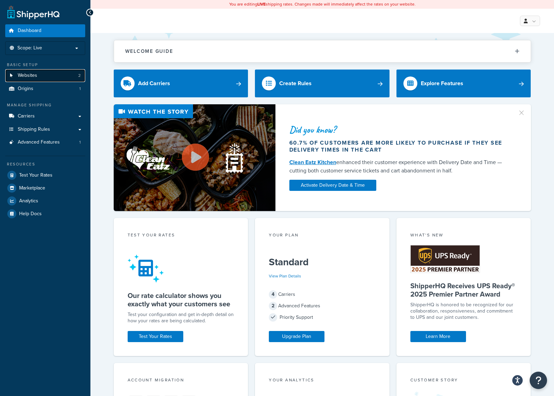
click at [47, 81] on link "Websites 2" at bounding box center [45, 75] width 80 height 13
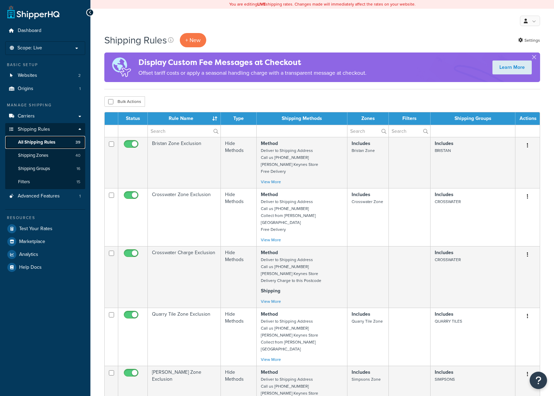
click at [42, 144] on span "All Shipping Rules" at bounding box center [36, 143] width 37 height 6
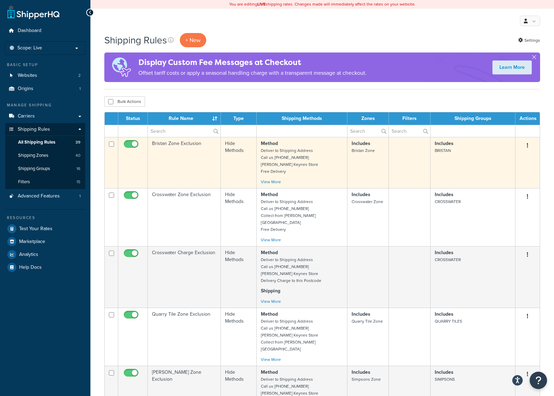
drag, startPoint x: 421, startPoint y: 100, endPoint x: 317, endPoint y: 159, distance: 119.7
click at [406, 101] on div "Bulk Actions Duplicate Delete" at bounding box center [322, 101] width 436 height 10
click at [276, 184] on link "View More" at bounding box center [271, 182] width 20 height 6
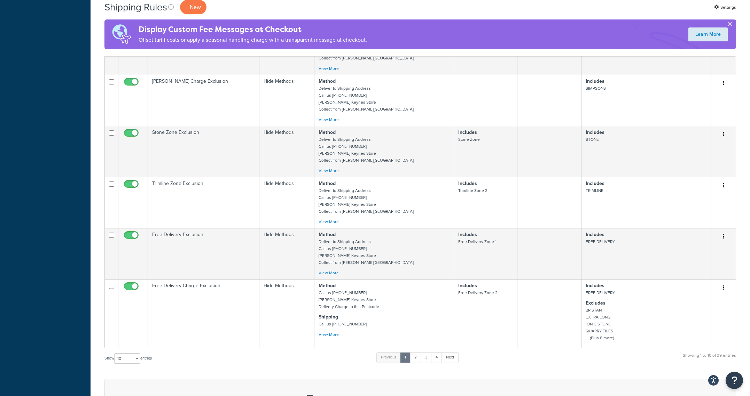
scroll to position [507, 0]
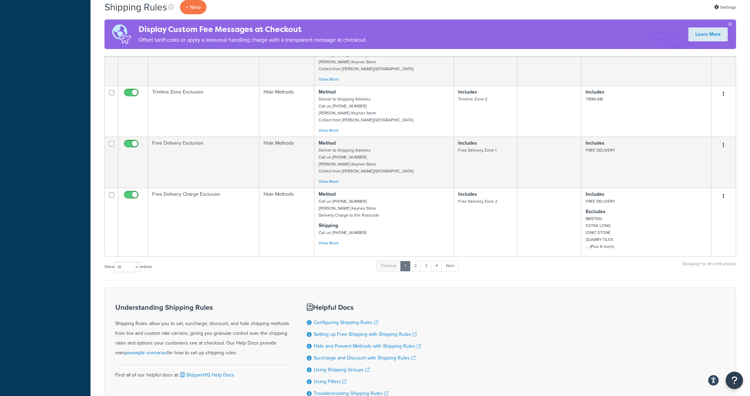
click at [500, 330] on div "Understanding Shipping Rules Shipping Rules allow you to set, surcharge, discou…" at bounding box center [419, 350] width 631 height 125
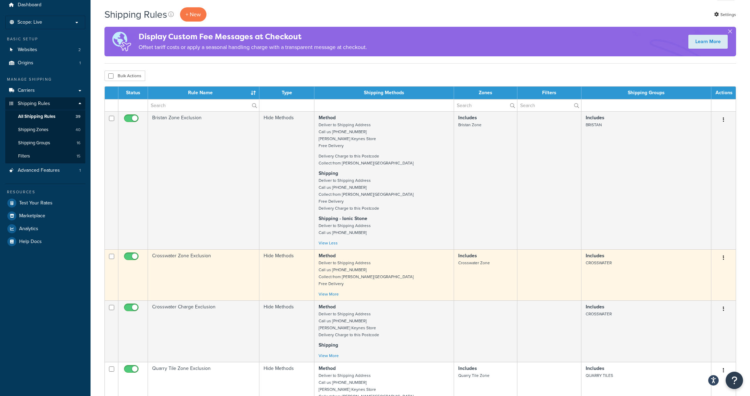
scroll to position [0, 0]
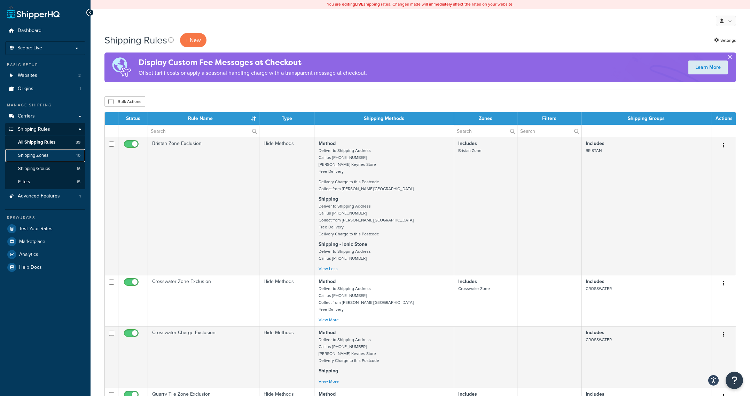
click at [40, 159] on link "Shipping Zones 40" at bounding box center [45, 155] width 80 height 13
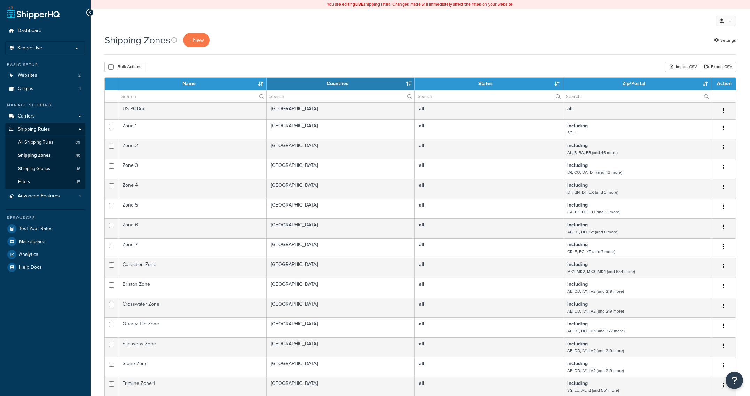
select select "15"
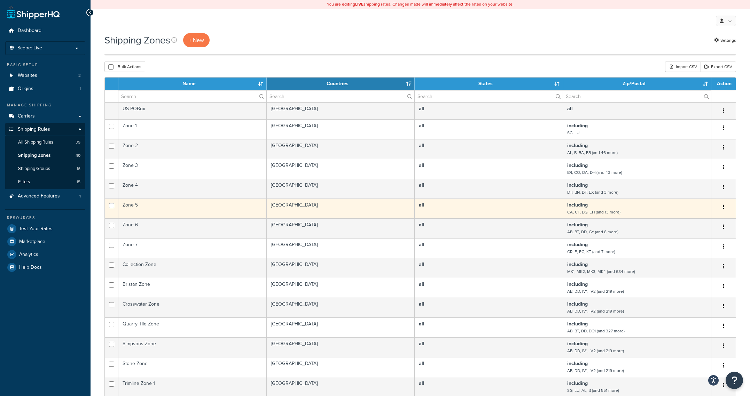
scroll to position [180, 0]
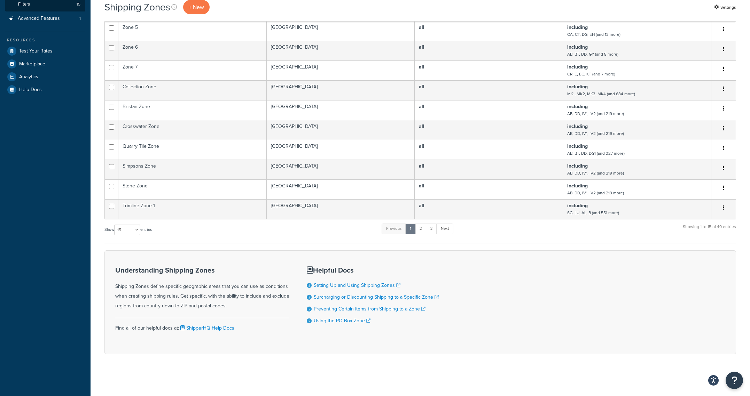
click at [602, 247] on form "Name Countries States Zip/Postal Action US POBox United States all all Duplicat…" at bounding box center [419, 126] width 631 height 455
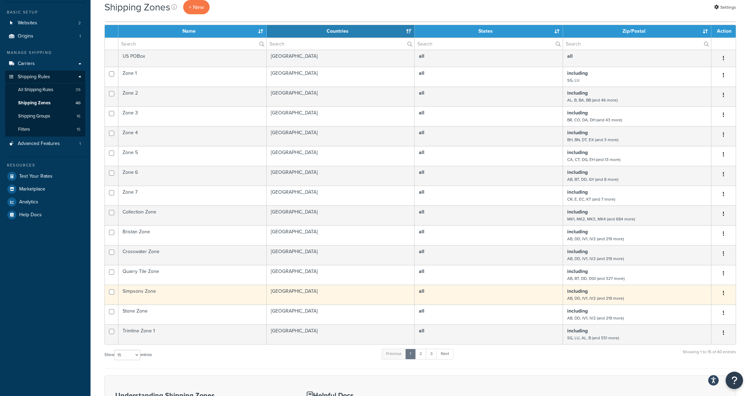
scroll to position [0, 0]
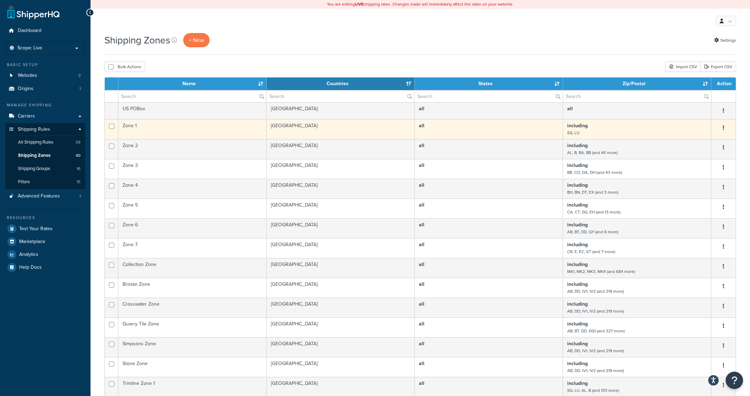
click at [725, 132] on button "button" at bounding box center [723, 128] width 10 height 11
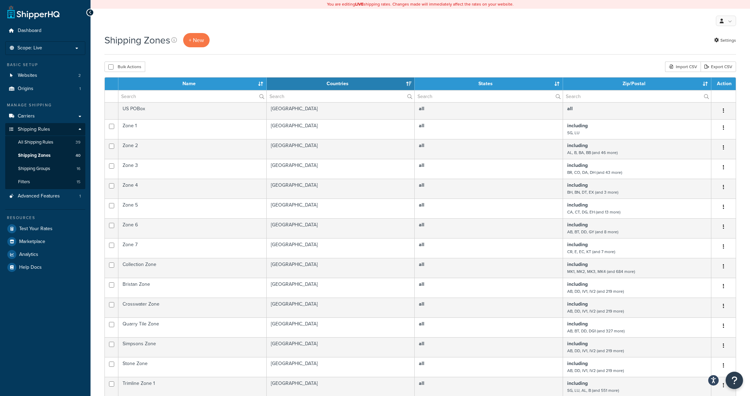
click at [469, 64] on div "Bulk Actions Duplicate Delete Import CSV Export CSV" at bounding box center [419, 67] width 631 height 10
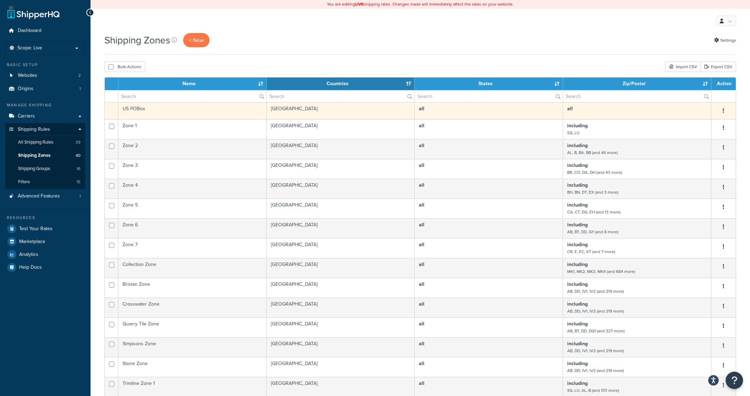
click at [426, 48] on div "Shipping Zones + New Settings" at bounding box center [419, 44] width 631 height 22
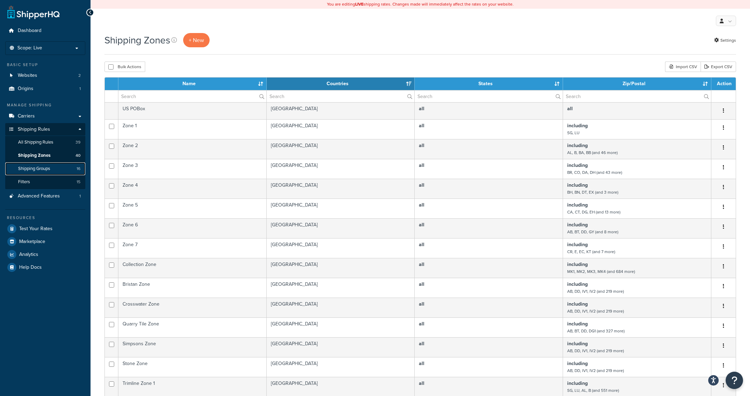
click at [57, 166] on link "Shipping Groups 16" at bounding box center [45, 169] width 80 height 13
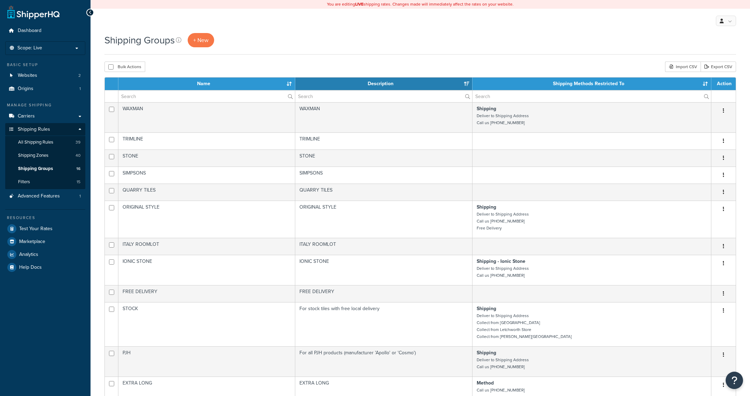
select select "15"
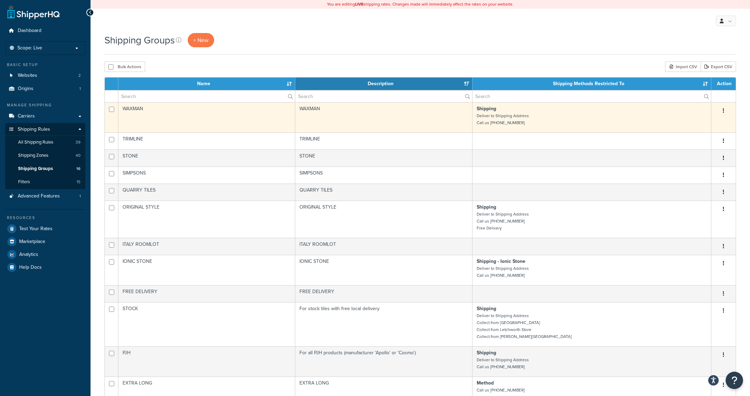
click at [726, 109] on button "button" at bounding box center [723, 110] width 10 height 11
click at [706, 124] on link "Edit" at bounding box center [695, 125] width 55 height 14
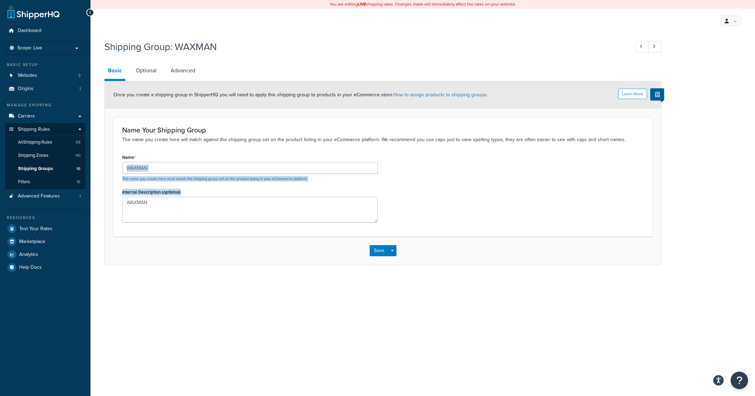
drag, startPoint x: 507, startPoint y: 180, endPoint x: 393, endPoint y: 150, distance: 117.8
click at [404, 151] on div "Name Your Shipping Group The name you create here will match against the shippi…" at bounding box center [382, 176] width 539 height 119
click at [388, 148] on div "Name Your Shipping Group The name you create here will match against the shippi…" at bounding box center [382, 176] width 539 height 119
click at [145, 70] on link "Optional" at bounding box center [146, 70] width 28 height 17
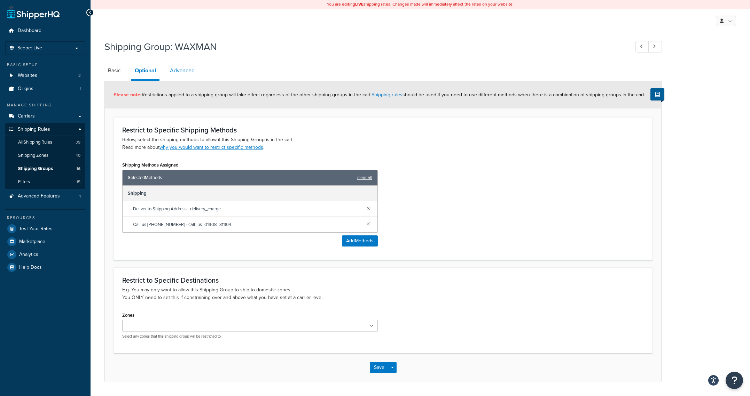
click at [185, 73] on link "Advanced" at bounding box center [182, 70] width 32 height 17
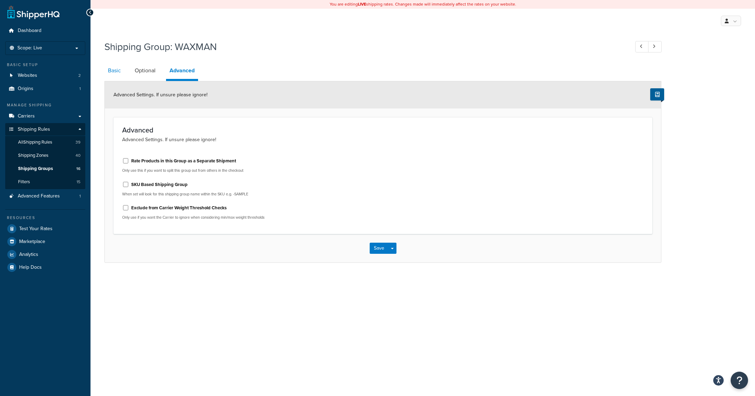
click at [262, 307] on div "You are editing LIVE shipping rates. Changes made will immediately affect the r…" at bounding box center [422, 198] width 664 height 396
click at [111, 69] on link "Basic" at bounding box center [114, 70] width 20 height 17
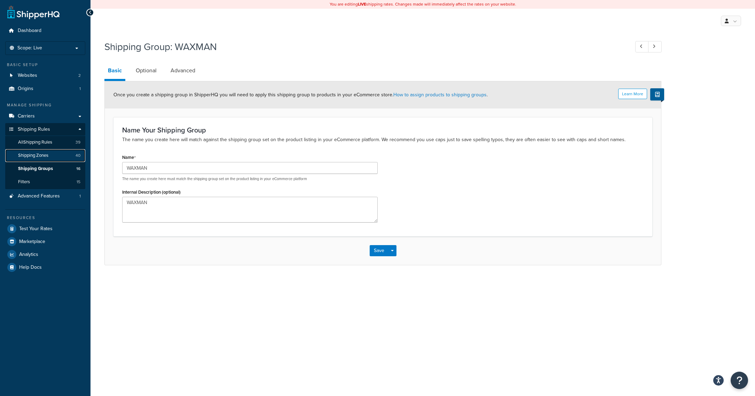
click at [50, 162] on link "Shipping Zones 40" at bounding box center [45, 155] width 80 height 13
click at [40, 181] on link "Filters 15" at bounding box center [45, 182] width 80 height 13
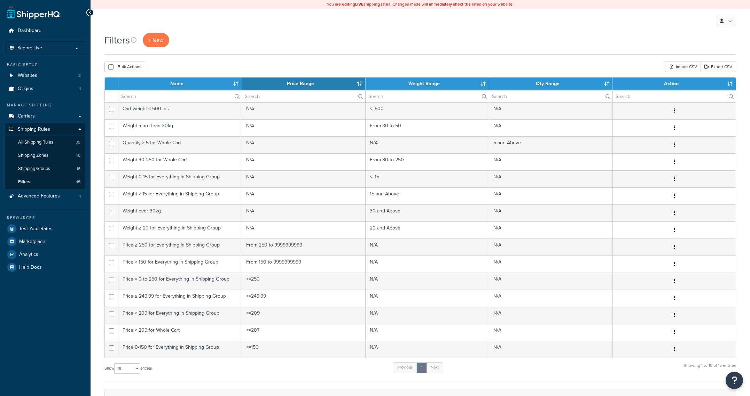
select select "15"
click at [360, 29] on div "My Profile Billing Global Settings Contact Us Logout" at bounding box center [419, 21] width 659 height 24
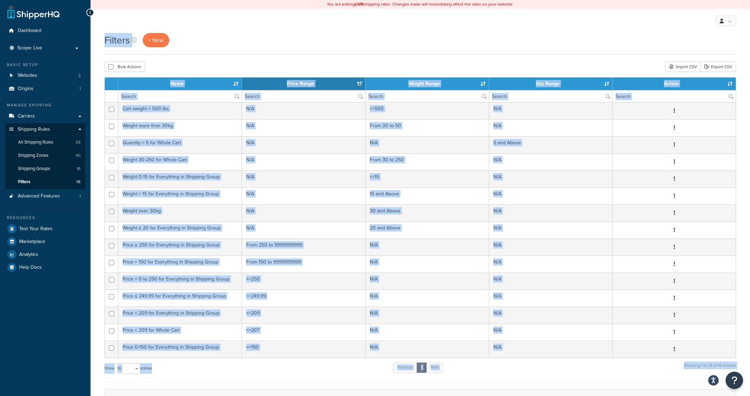
drag, startPoint x: 325, startPoint y: 41, endPoint x: 619, endPoint y: 385, distance: 452.1
click at [617, 386] on div "You are editing LIVE shipping rates. Changes made will immediately affect the r…" at bounding box center [419, 263] width 659 height 526
click at [621, 385] on form "Name Price Range Weight Range Qty Range Action Cart weight < 500 lbs N/A <=500 …" at bounding box center [419, 280] width 631 height 407
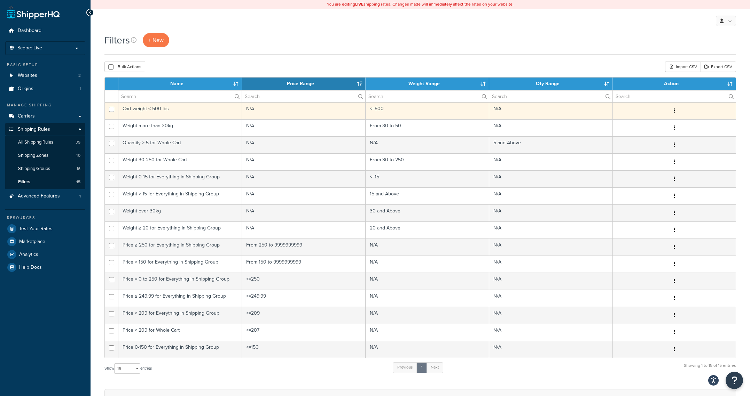
click at [675, 109] on button "button" at bounding box center [674, 110] width 10 height 11
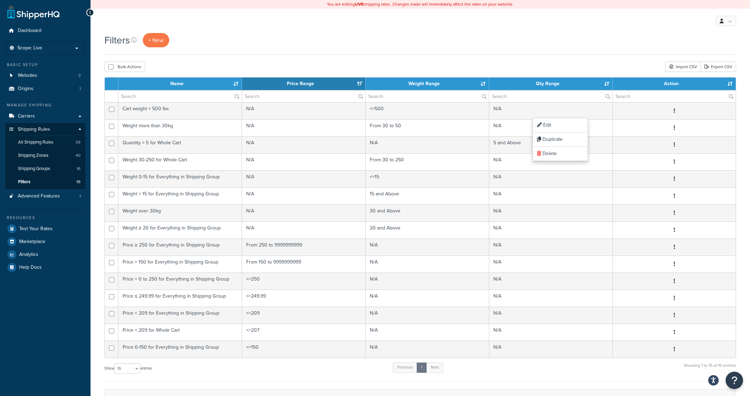
drag, startPoint x: 501, startPoint y: 57, endPoint x: 464, endPoint y: 57, distance: 36.5
click at [501, 57] on div "Filters + New Bulk Actions Duplicate Delete Import CSV Export CSV Contact Us Se…" at bounding box center [419, 270] width 659 height 475
click at [50, 140] on span "All Shipping Rules" at bounding box center [35, 143] width 35 height 6
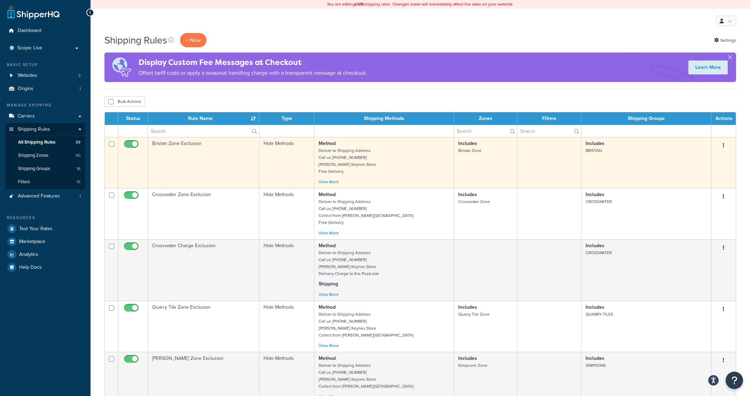
click at [258, 170] on td "Bristan Zone Exclusion" at bounding box center [203, 162] width 111 height 51
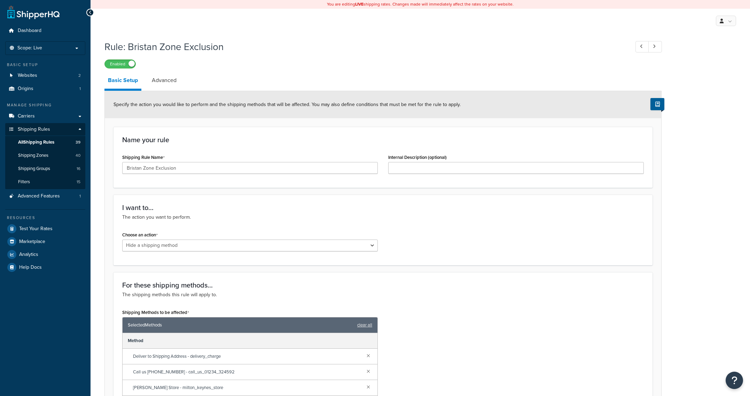
select select "HIDE"
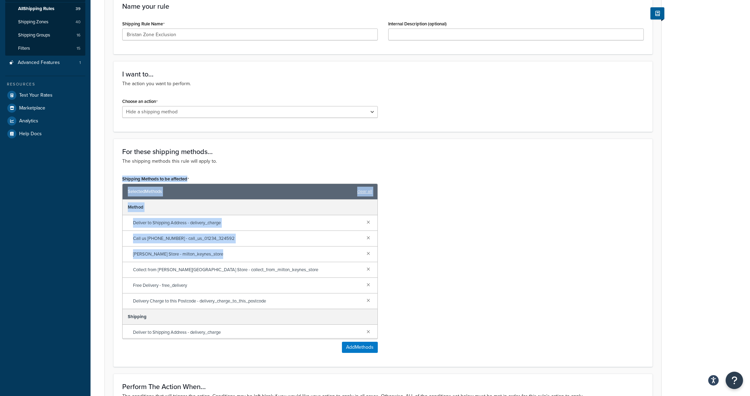
drag, startPoint x: 459, startPoint y: 250, endPoint x: 407, endPoint y: 204, distance: 70.0
click at [372, 166] on div "For these shipping methods... The shipping methods this rule will apply to. Shi…" at bounding box center [382, 253] width 539 height 228
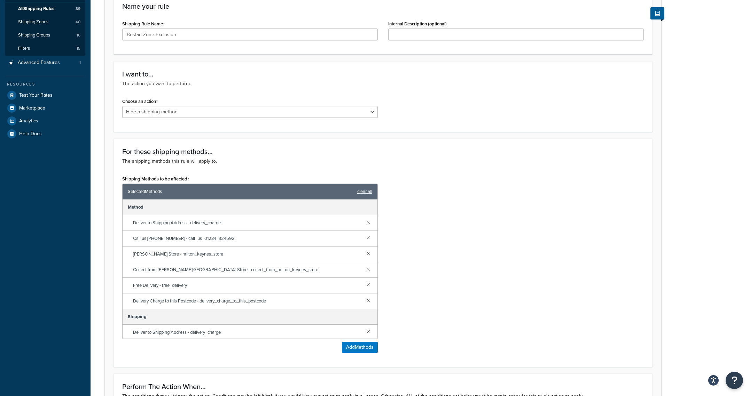
click at [417, 215] on div "Shipping Methods to be affected Selected Methods clear all Method Deliver to Sh…" at bounding box center [383, 266] width 532 height 184
drag, startPoint x: 239, startPoint y: 241, endPoint x: 123, endPoint y: 233, distance: 116.5
click at [123, 233] on div "Call us [PHONE_NUMBER] - call_us_01234_324592" at bounding box center [250, 239] width 255 height 16
click at [197, 235] on span "Call us [PHONE_NUMBER] - call_us_01234_324592" at bounding box center [247, 239] width 228 height 10
drag, startPoint x: 223, startPoint y: 225, endPoint x: 121, endPoint y: 220, distance: 102.4
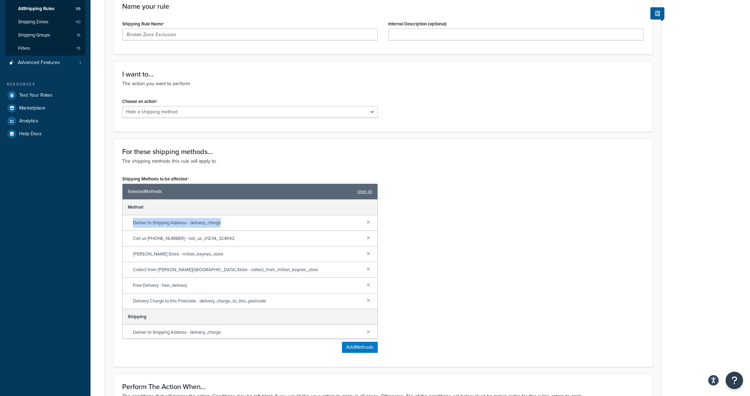
click at [121, 220] on div "Shipping Methods to be affected Selected Methods clear all Method Deliver to Sh…" at bounding box center [250, 266] width 266 height 184
click at [169, 222] on span "Deliver to Shipping Address - delivery_charge" at bounding box center [247, 223] width 228 height 10
drag, startPoint x: 253, startPoint y: 259, endPoint x: 255, endPoint y: 266, distance: 7.6
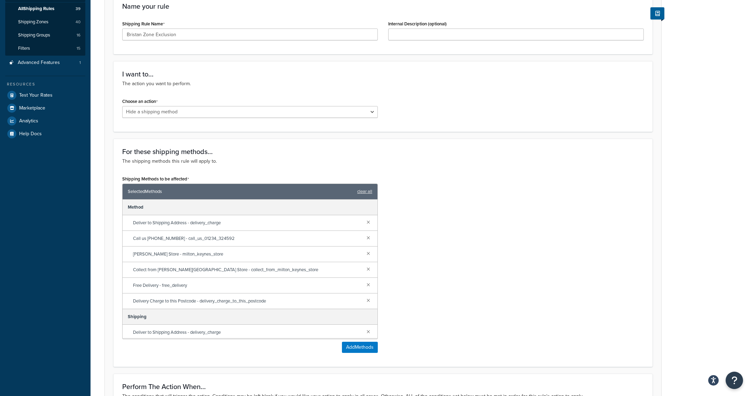
click at [253, 259] on span "Milton Keynes Store - milton_keynes_store" at bounding box center [247, 255] width 228 height 10
click at [255, 267] on span "Collect from Milton Keynes Store - collect_from_milton_keynes_store" at bounding box center [247, 270] width 228 height 10
click at [294, 287] on span "Free Delivery - free_delivery" at bounding box center [247, 286] width 228 height 10
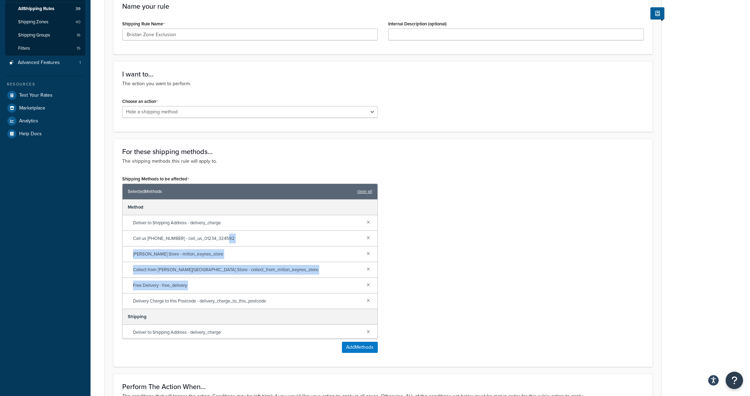
drag, startPoint x: 274, startPoint y: 295, endPoint x: 160, endPoint y: 245, distance: 124.2
click at [162, 245] on div "Method Deliver to Shipping Address - delivery_charge Call us 01234 324592 - cal…" at bounding box center [250, 269] width 255 height 139
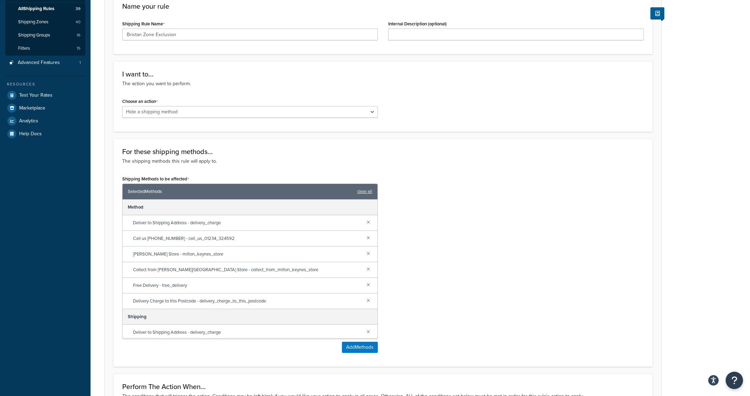
drag, startPoint x: 160, startPoint y: 245, endPoint x: 195, endPoint y: 286, distance: 53.6
click at [160, 246] on div "Call us 01234 324592 - call_us_01234_324592" at bounding box center [250, 239] width 255 height 16
drag, startPoint x: 290, startPoint y: 300, endPoint x: 201, endPoint y: 286, distance: 90.0
click at [208, 288] on div "Method Deliver to Shipping Address - delivery_charge Call us 01234 324592 - cal…" at bounding box center [250, 269] width 255 height 139
click at [201, 285] on span "Free Delivery - free_delivery" at bounding box center [247, 286] width 228 height 10
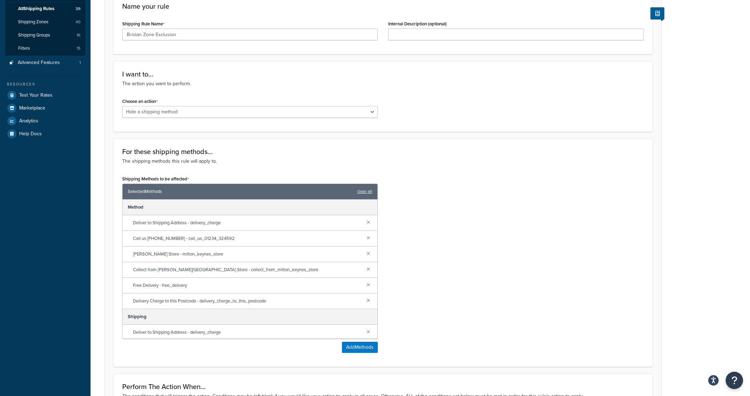
click at [194, 243] on span "Call us 01234 324592 - call_us_01234_324592" at bounding box center [247, 239] width 228 height 10
click at [507, 278] on div "Shipping Methods to be affected Selected Methods clear all Method Deliver to Sh…" at bounding box center [383, 266] width 532 height 184
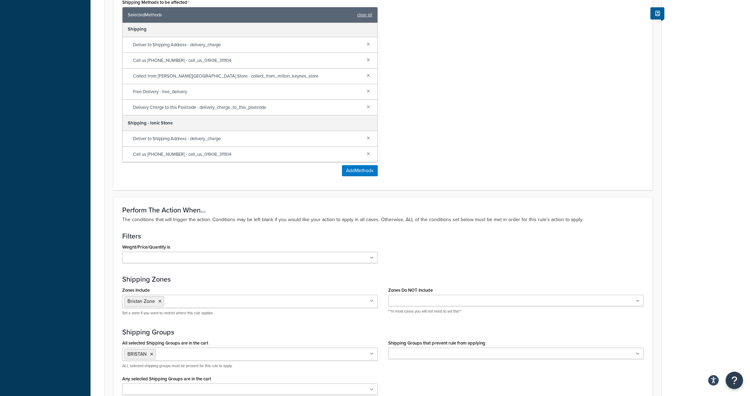
scroll to position [382, 0]
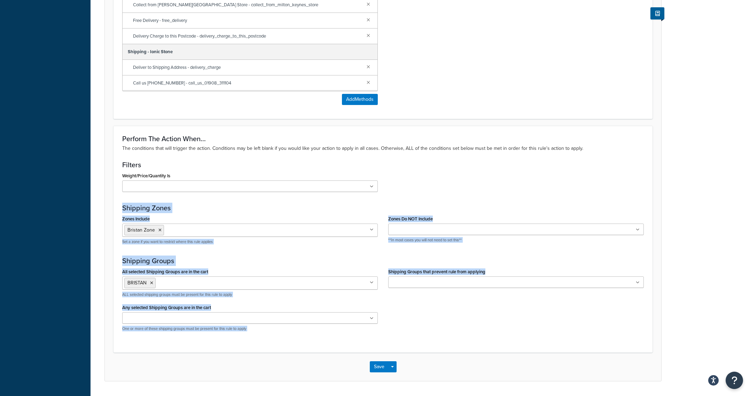
drag, startPoint x: 490, startPoint y: 333, endPoint x: 448, endPoint y: 193, distance: 146.3
click at [448, 193] on div "Perform The Action When... The conditions that will trigger the action. Conditi…" at bounding box center [382, 239] width 539 height 227
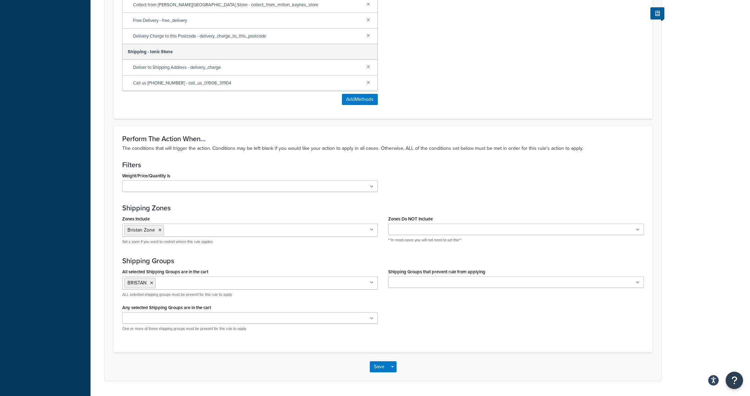
drag, startPoint x: 455, startPoint y: 191, endPoint x: 441, endPoint y: 173, distance: 22.8
click at [455, 189] on div "Weight/Price/Quantity Is Cart weight < 500 lbs Price < 209 for Everything in Sh…" at bounding box center [383, 184] width 532 height 26
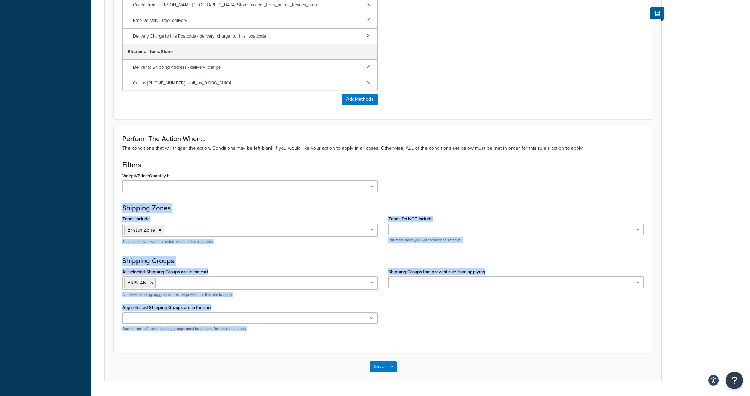
drag, startPoint x: 441, startPoint y: 173, endPoint x: 489, endPoint y: 313, distance: 148.3
click at [488, 312] on div "Perform The Action When... The conditions that will trigger the action. Conditi…" at bounding box center [382, 239] width 539 height 227
click at [489, 313] on div "All selected Shipping Groups are in the cart BRISTAN CROSSWATER EXTRA LONG FREE…" at bounding box center [383, 302] width 532 height 70
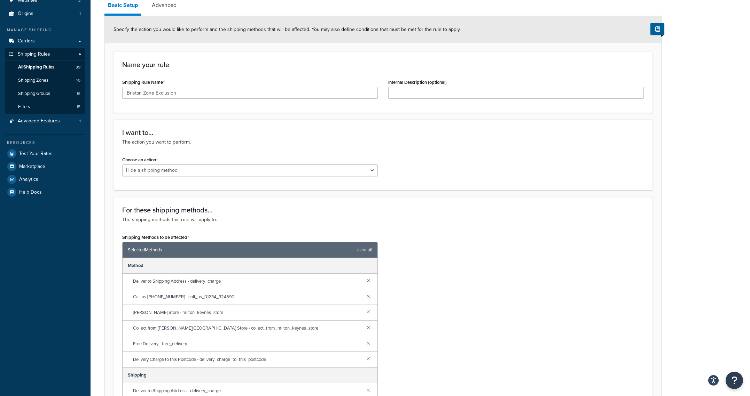
scroll to position [1, 0]
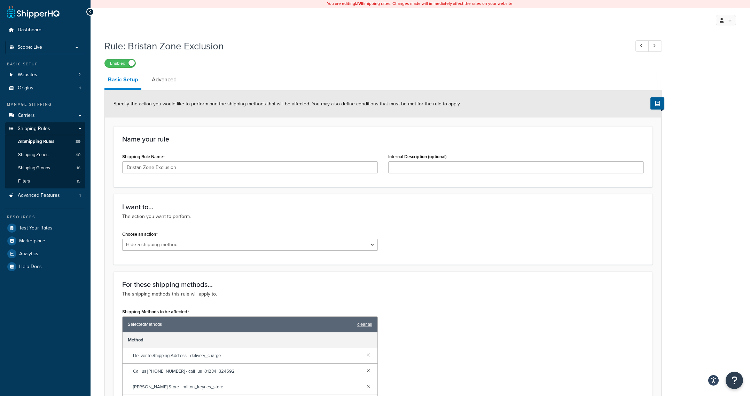
click at [441, 218] on p "The action you want to perform." at bounding box center [382, 217] width 521 height 8
click at [165, 84] on link "Advanced" at bounding box center [164, 79] width 32 height 17
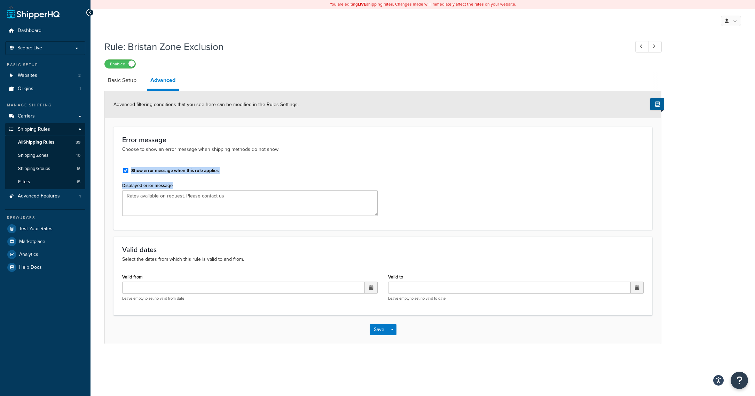
drag, startPoint x: 402, startPoint y: 150, endPoint x: 477, endPoint y: 220, distance: 102.4
click at [471, 218] on div "Error message Choose to show an error message when shipping methods do not show…" at bounding box center [382, 178] width 539 height 103
click at [477, 220] on div "Show error message when this rule applies Displayed error message Rates availab…" at bounding box center [383, 191] width 532 height 59
drag, startPoint x: 497, startPoint y: 227, endPoint x: 369, endPoint y: 159, distance: 145.0
click at [238, 100] on form "Advanced filtering conditions that you see here can be modified in the Rules Se…" at bounding box center [383, 217] width 556 height 253
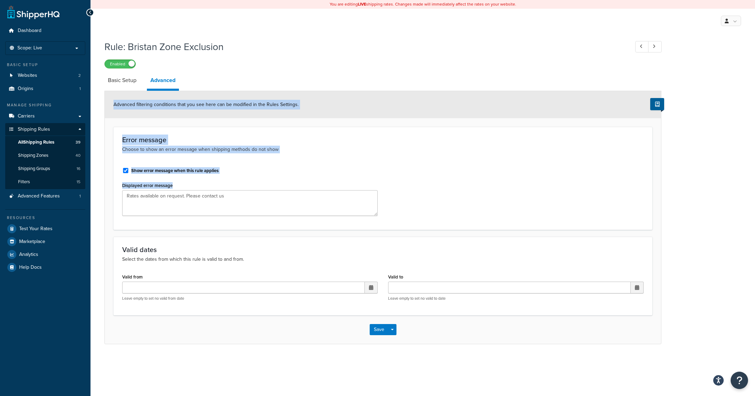
click at [471, 194] on div "Show error message when this rule applies Displayed error message Rates availab…" at bounding box center [383, 191] width 532 height 59
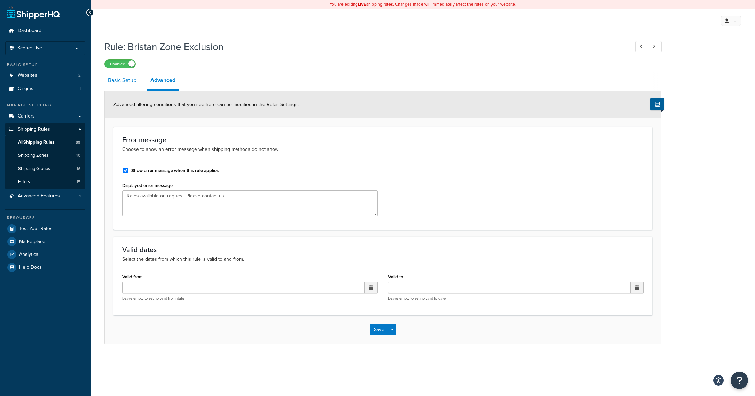
click at [131, 85] on link "Basic Setup" at bounding box center [122, 80] width 36 height 17
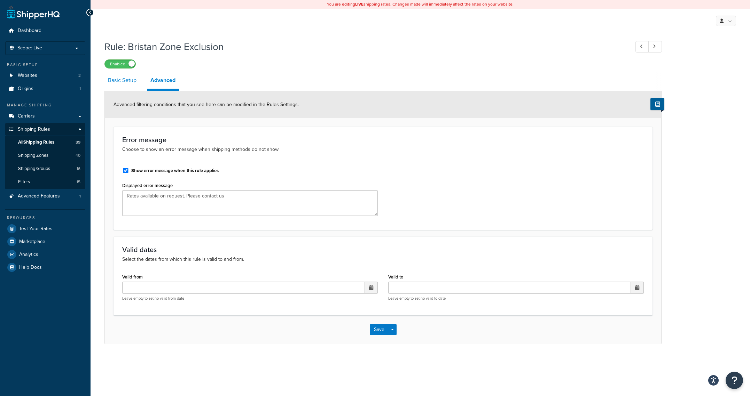
select select "HIDE"
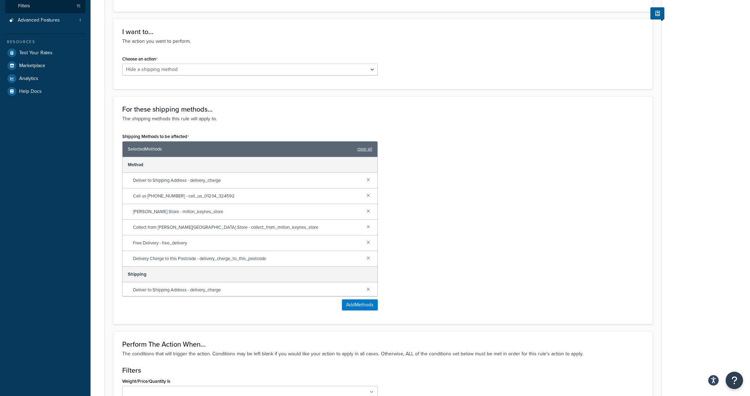
scroll to position [236, 0]
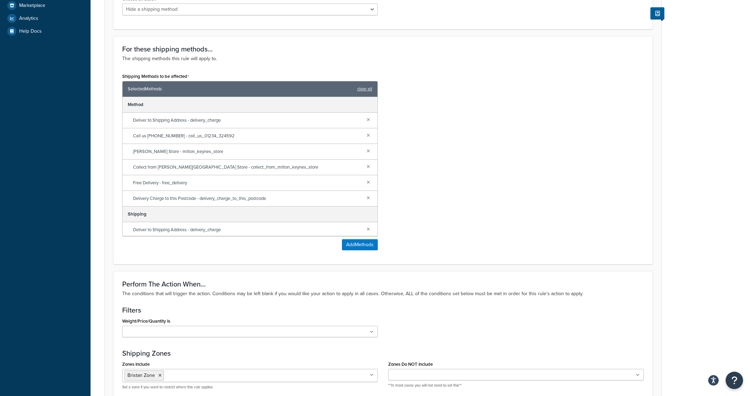
click at [431, 262] on div "For these shipping methods... The shipping methods this rule will apply to. Shi…" at bounding box center [382, 150] width 539 height 228
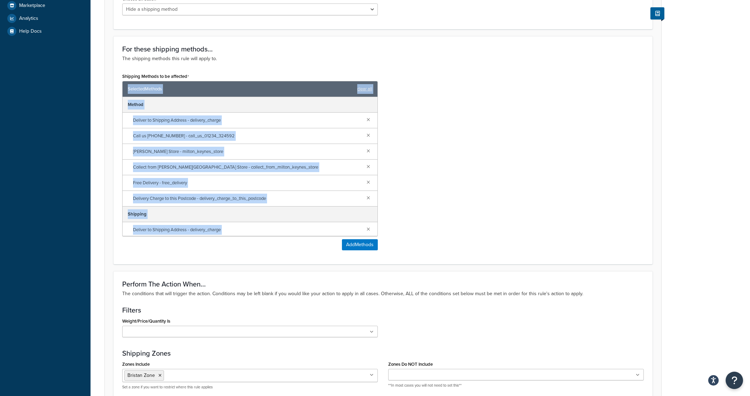
drag, startPoint x: 470, startPoint y: 260, endPoint x: 308, endPoint y: 119, distance: 214.9
click at [174, 79] on div "For these shipping methods... The shipping methods this rule will apply to. Shi…" at bounding box center [382, 150] width 539 height 228
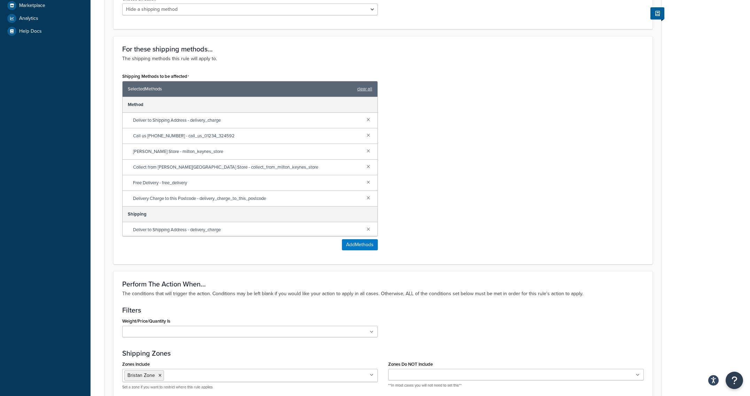
click at [426, 186] on div "Shipping Methods to be affected Selected Methods clear all Method Deliver to Sh…" at bounding box center [383, 163] width 532 height 184
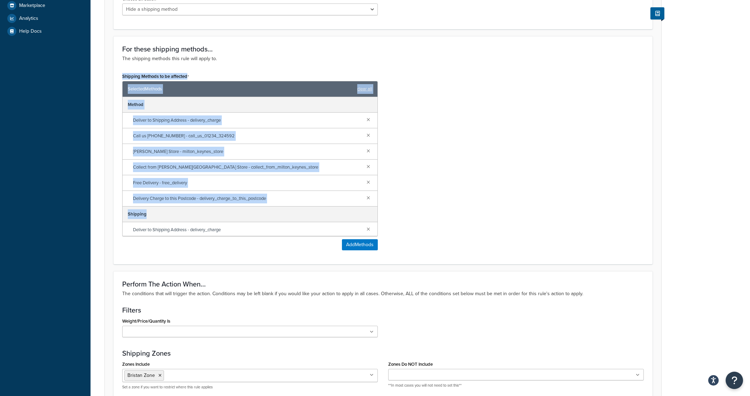
drag, startPoint x: 339, startPoint y: 124, endPoint x: 287, endPoint y: 97, distance: 58.5
click at [259, 71] on div "For these shipping methods... The shipping methods this rule will apply to. Shi…" at bounding box center [382, 150] width 539 height 228
click at [428, 186] on div "Shipping Methods to be affected Selected Methods clear all Method Deliver to Sh…" at bounding box center [383, 163] width 532 height 184
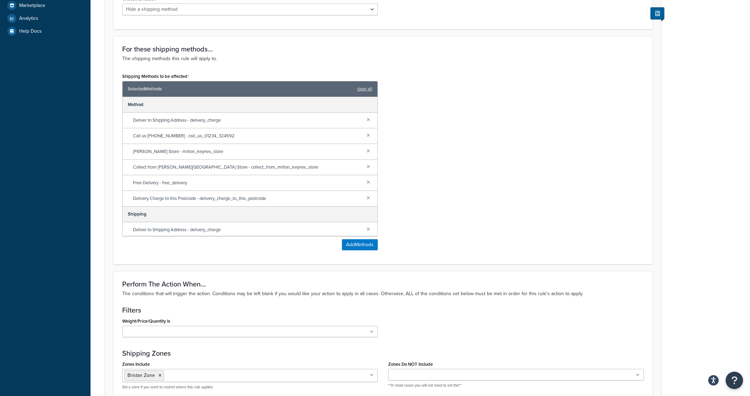
click at [223, 169] on span "Collect from Milton Keynes Store - collect_from_milton_keynes_store" at bounding box center [247, 168] width 228 height 10
click at [196, 151] on span "Milton Keynes Store - milton_keynes_store" at bounding box center [247, 152] width 228 height 10
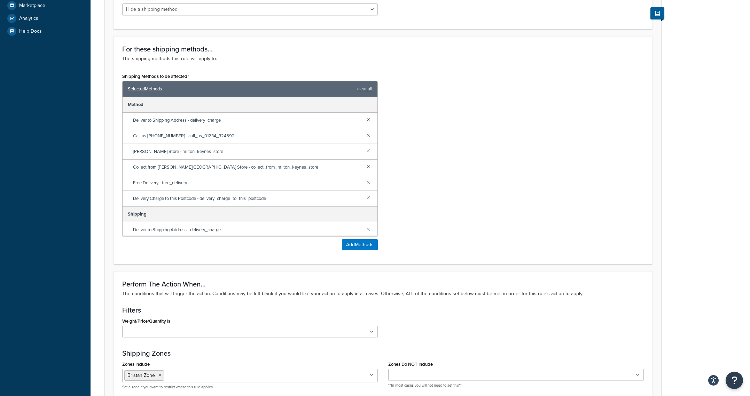
click at [209, 137] on span "Call us 01234 324592 - call_us_01234_324592" at bounding box center [247, 136] width 228 height 10
click at [495, 162] on div "Shipping Methods to be affected Selected Methods clear all Method Deliver to Sh…" at bounding box center [383, 163] width 532 height 184
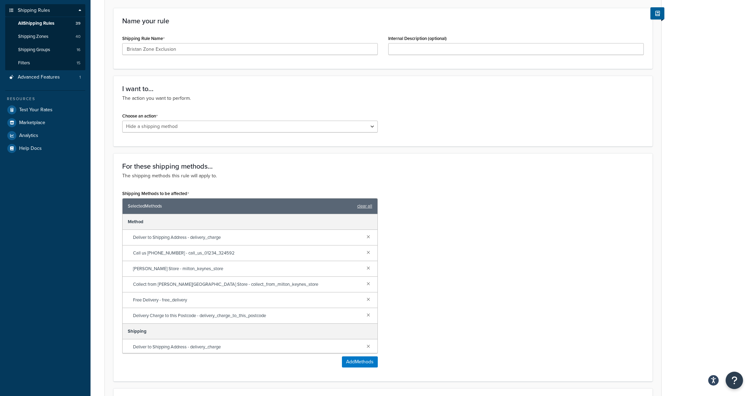
scroll to position [50, 0]
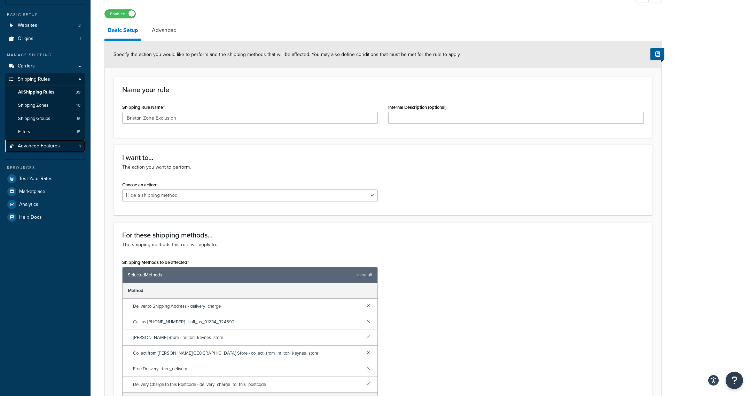
click at [42, 150] on link "Advanced Features 1" at bounding box center [45, 146] width 80 height 13
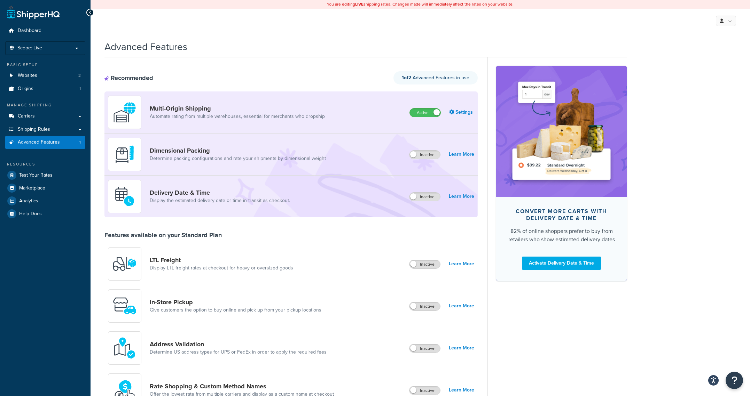
click at [388, 26] on div "My Profile Billing Global Settings Contact Us Logout" at bounding box center [419, 21] width 659 height 24
click at [296, 27] on div "My Profile Billing Global Settings Contact Us Logout" at bounding box center [419, 21] width 659 height 24
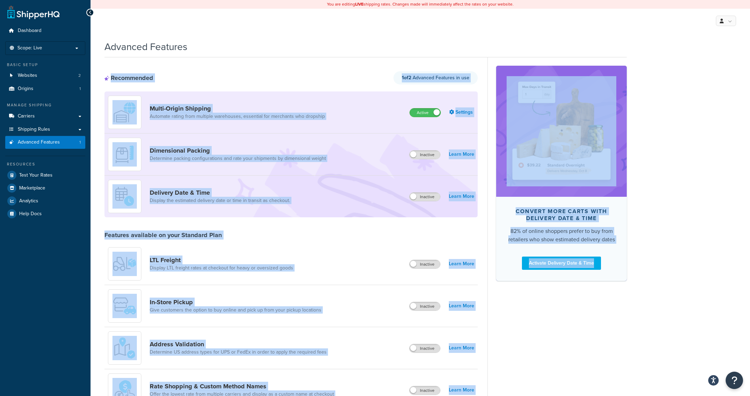
drag, startPoint x: 280, startPoint y: 42, endPoint x: 563, endPoint y: 308, distance: 388.6
click at [562, 308] on div "Advanced Features Recommended 1 of 2 Advanced Features in use Multi-Origin Ship…" at bounding box center [365, 380] width 522 height 686
drag, startPoint x: 563, startPoint y: 308, endPoint x: 447, endPoint y: 267, distance: 123.3
click at [563, 308] on div "Convert more carts with delivery date & time 82% of online shoppers prefer to b…" at bounding box center [556, 390] width 139 height 666
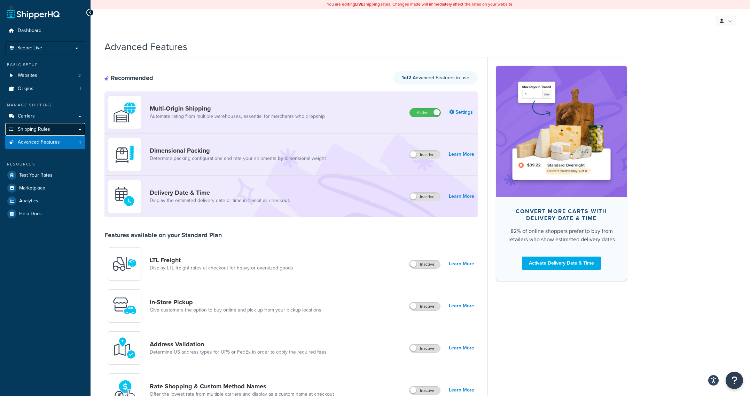
click at [45, 128] on span "Shipping Rules" at bounding box center [34, 130] width 32 height 6
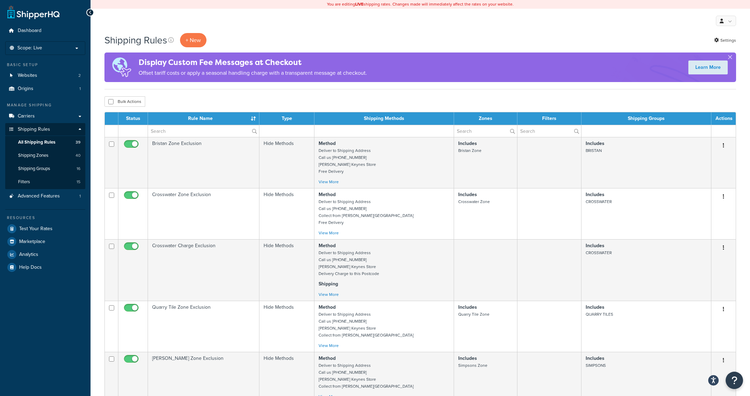
click at [288, 107] on div "Bulk Actions Duplicate Delete" at bounding box center [419, 101] width 631 height 10
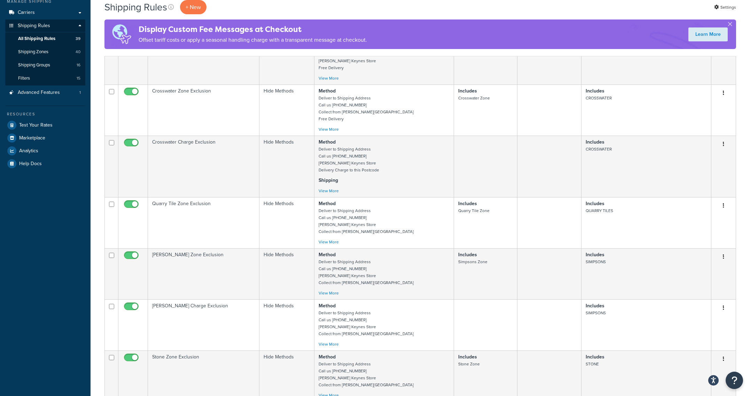
scroll to position [343, 0]
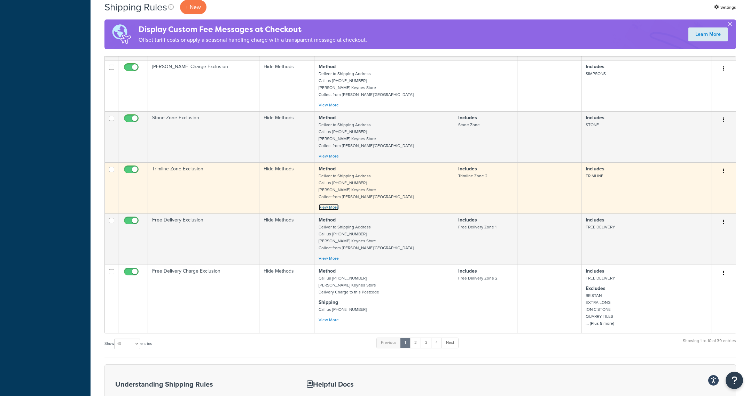
click at [336, 209] on link "View More" at bounding box center [328, 207] width 20 height 6
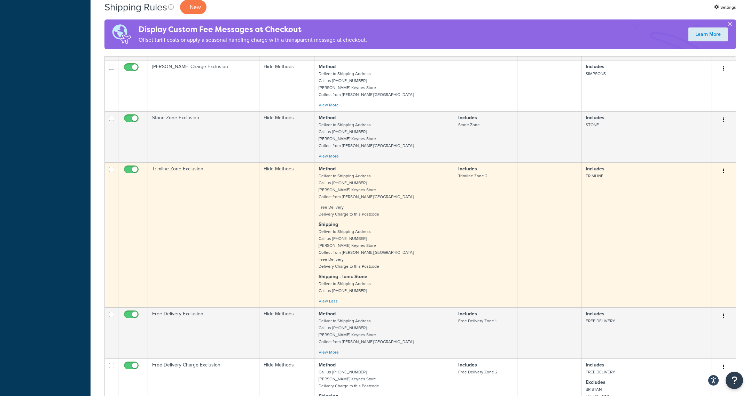
click at [346, 217] on small "Free Delivery Delivery Charge to this Postcode" at bounding box center [348, 210] width 61 height 13
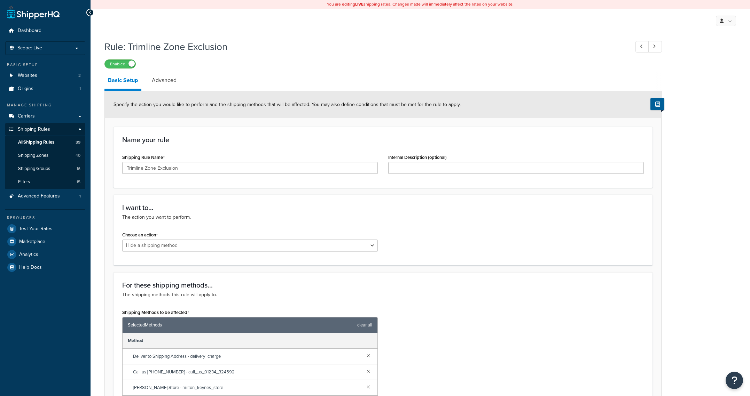
select select "HIDE"
click at [46, 115] on link "Carriers" at bounding box center [45, 116] width 80 height 13
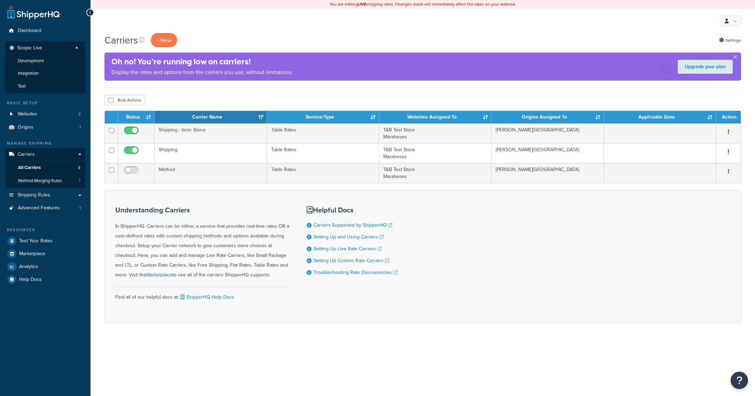
click at [78, 48] on p "Scope: Live" at bounding box center [45, 49] width 74 height 9
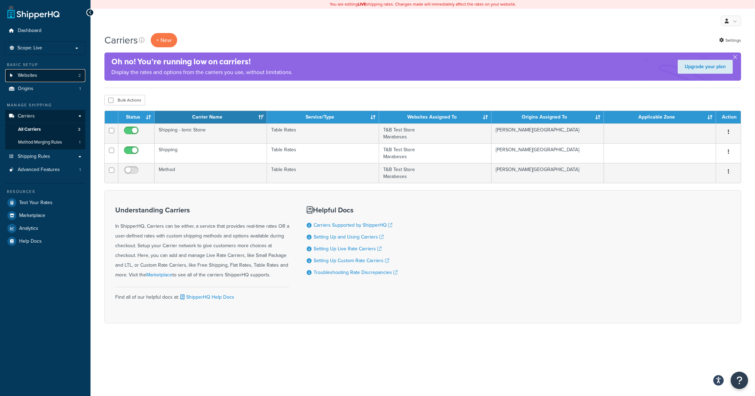
click at [34, 74] on span "Websites" at bounding box center [27, 76] width 19 height 6
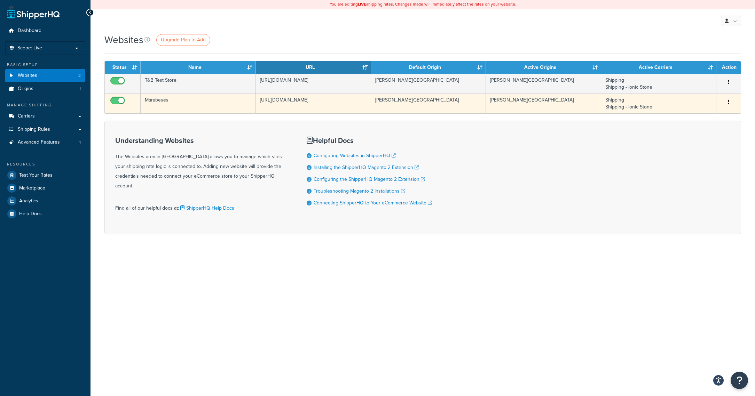
click at [730, 101] on button "button" at bounding box center [729, 102] width 10 height 11
click at [702, 115] on link "Edit" at bounding box center [700, 116] width 55 height 14
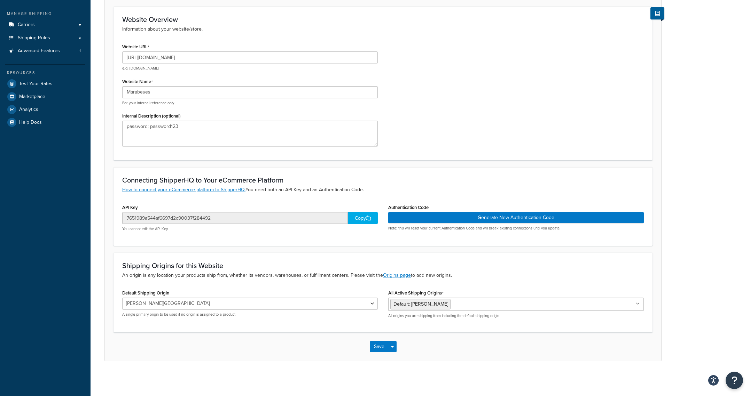
click at [240, 246] on form "Website Overview Information about your website/store. Website URL http://mara.…" at bounding box center [383, 184] width 556 height 355
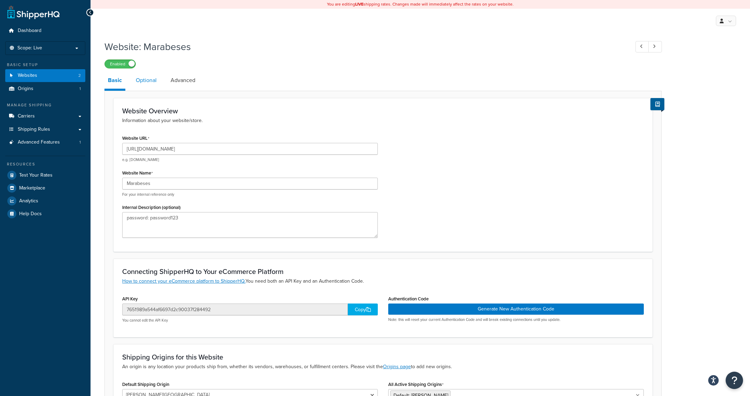
click at [155, 74] on link "Optional" at bounding box center [146, 80] width 28 height 17
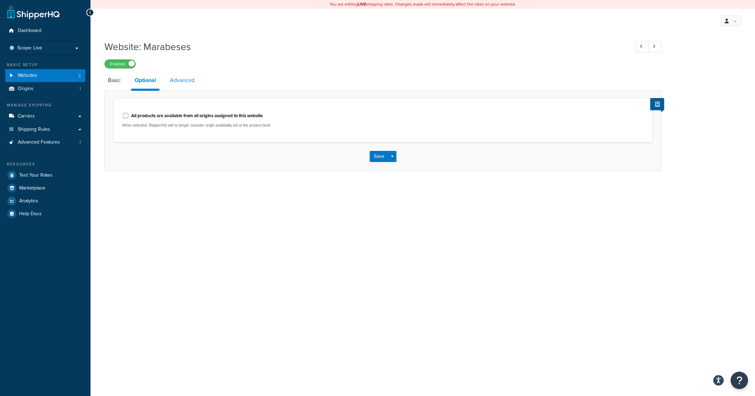
click at [179, 85] on link "Advanced" at bounding box center [182, 80] width 32 height 17
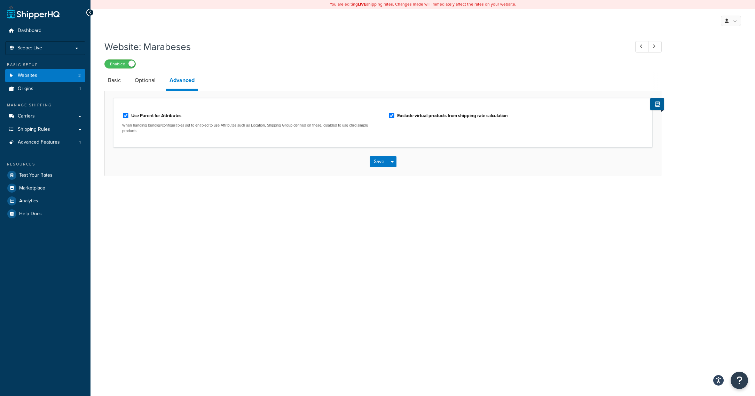
click at [155, 221] on div "You are editing LIVE shipping rates. Changes made will immediately affect the r…" at bounding box center [422, 198] width 664 height 396
click at [49, 144] on span "Advanced Features" at bounding box center [39, 143] width 42 height 6
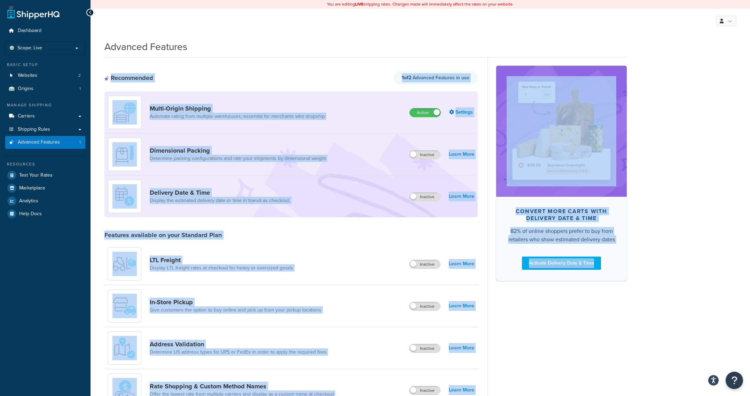
drag, startPoint x: 270, startPoint y: 69, endPoint x: 524, endPoint y: 339, distance: 370.1
click at [518, 333] on div "Recommended 1 of 2 Advanced Features in use Multi-Origin Shipping Automate rati…" at bounding box center [365, 390] width 522 height 666
click at [546, 345] on div "Convert more carts with delivery date & time 82% of online shoppers prefer to b…" at bounding box center [556, 390] width 139 height 666
drag, startPoint x: 555, startPoint y: 346, endPoint x: 276, endPoint y: 44, distance: 411.1
click at [276, 44] on div "Advanced Features Recommended 1 of 2 Advanced Features in use Multi-Origin Ship…" at bounding box center [365, 380] width 522 height 686
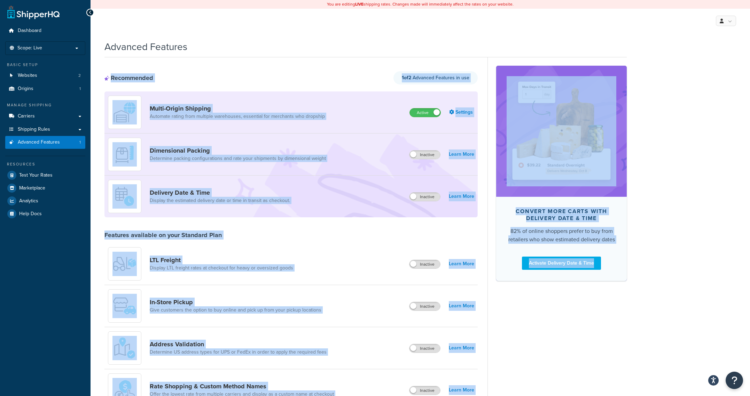
click at [285, 83] on div "Recommended 1 of 2 Advanced Features in use" at bounding box center [290, 77] width 373 height 13
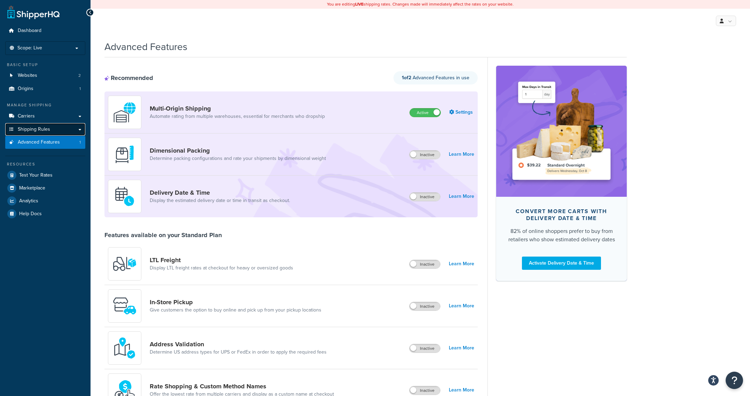
click at [33, 124] on link "Shipping Rules" at bounding box center [45, 129] width 80 height 13
click at [35, 128] on span "Shipping Rules" at bounding box center [34, 130] width 32 height 6
click at [39, 112] on link "Carriers" at bounding box center [45, 116] width 80 height 13
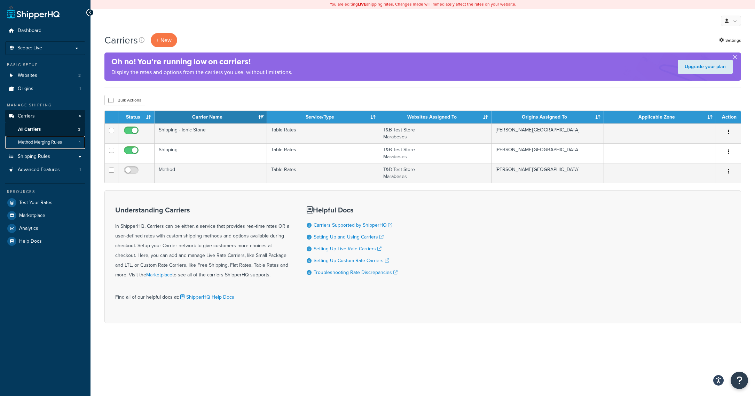
click at [42, 142] on span "Method Merging Rules" at bounding box center [40, 143] width 44 height 6
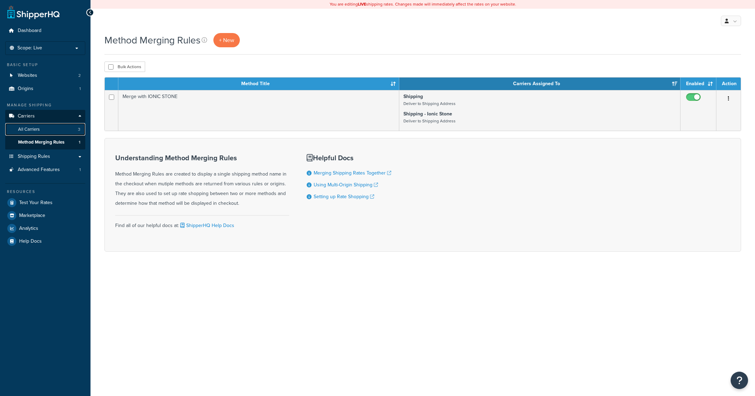
click at [40, 125] on link "All Carriers 3" at bounding box center [45, 129] width 80 height 13
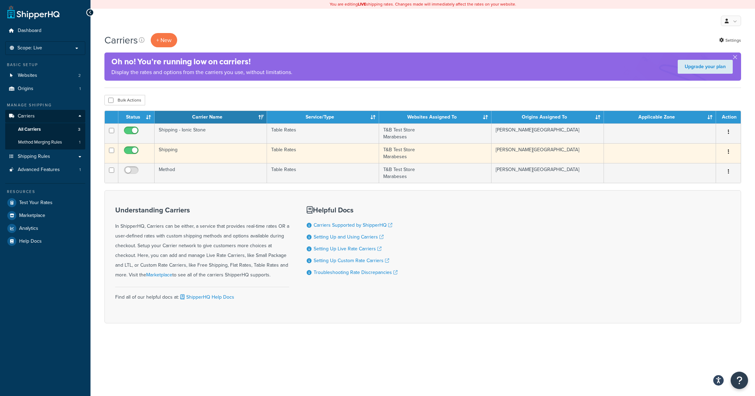
click at [730, 155] on button "button" at bounding box center [729, 152] width 10 height 11
click at [702, 169] on link "Edit" at bounding box center [699, 166] width 55 height 14
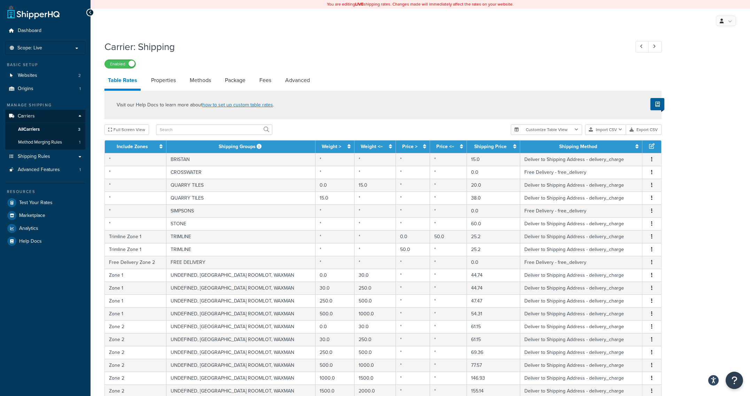
click at [429, 57] on div "Carrier: Shipping Enabled" at bounding box center [382, 53] width 557 height 32
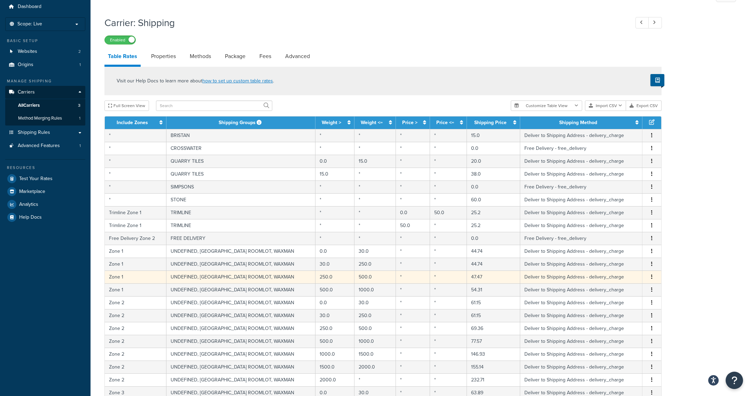
scroll to position [37, 0]
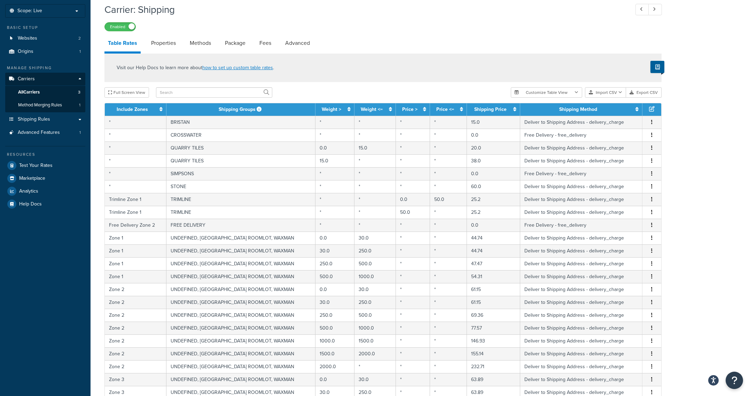
click at [680, 206] on div "Carrier: Shipping Enabled Table Rates Properties Methods Package Fees Advanced …" at bounding box center [419, 258] width 659 height 519
click at [690, 191] on div "Carrier: Shipping Enabled Table Rates Properties Methods Package Fees Advanced …" at bounding box center [419, 258] width 659 height 519
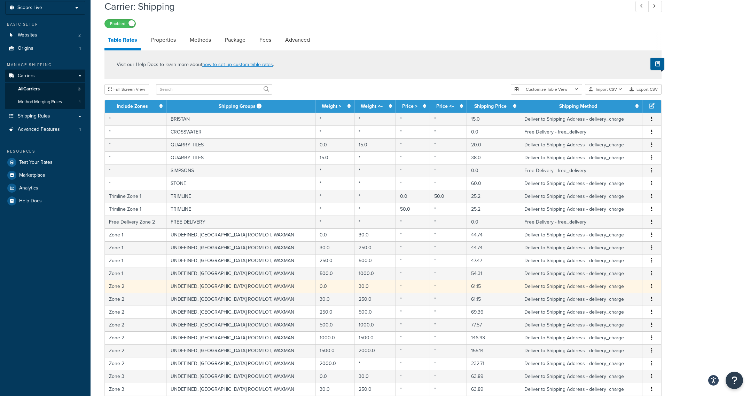
scroll to position [42, 0]
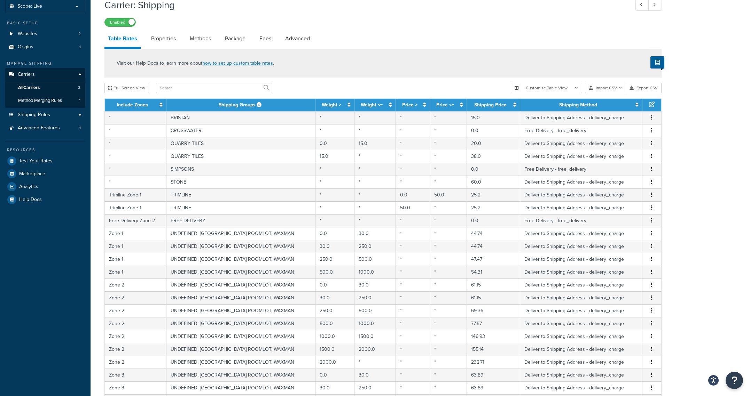
click at [373, 53] on div "Visit our Help Docs to learn more about how to set up custom table rates ." at bounding box center [382, 63] width 557 height 29
click at [690, 145] on div "Carrier: Shipping Enabled Table Rates Properties Methods Package Fees Advanced …" at bounding box center [419, 254] width 659 height 519
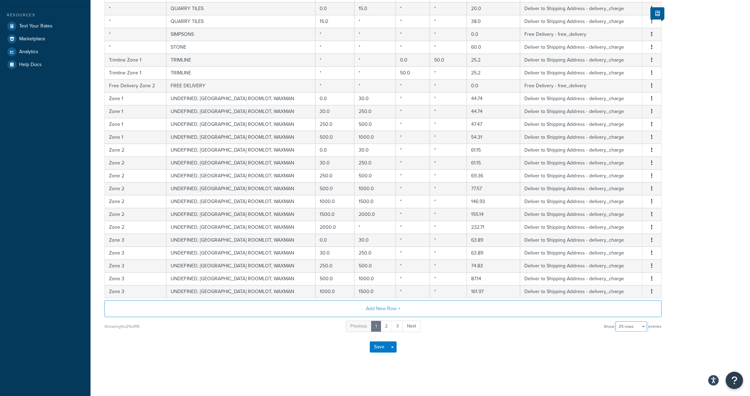
click at [624, 328] on select "10 rows 15 rows 25 rows 50 rows 100 rows 1000 rows" at bounding box center [630, 327] width 31 height 10
select select "1000"
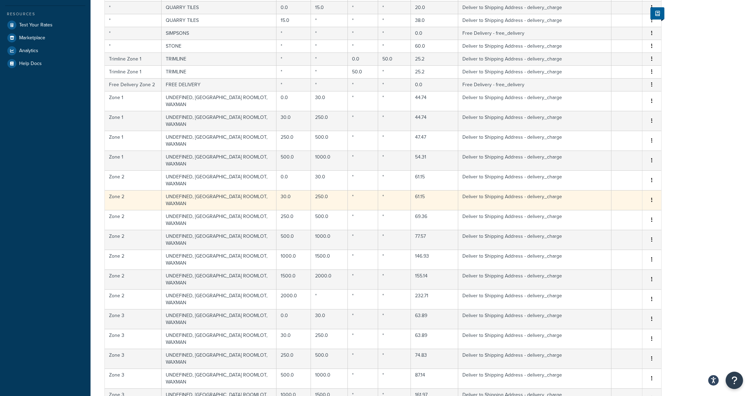
scroll to position [28, 0]
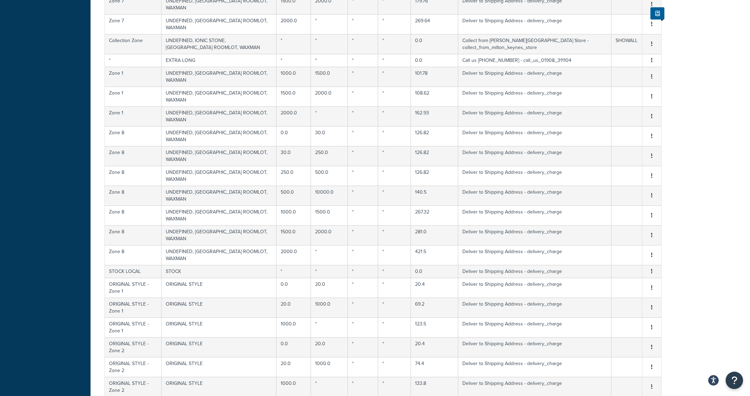
scroll to position [1706, 0]
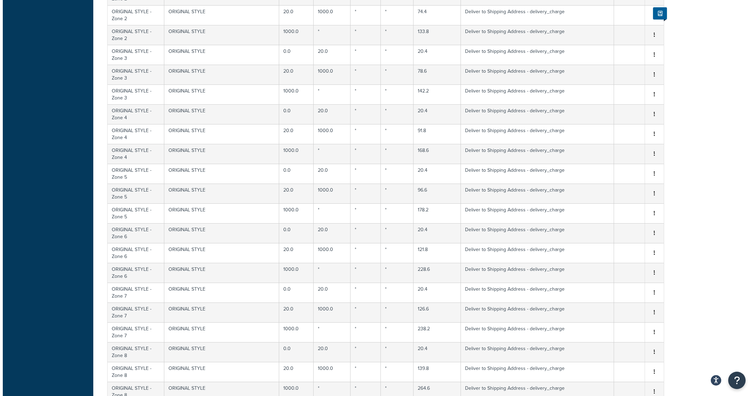
scroll to position [0, 0]
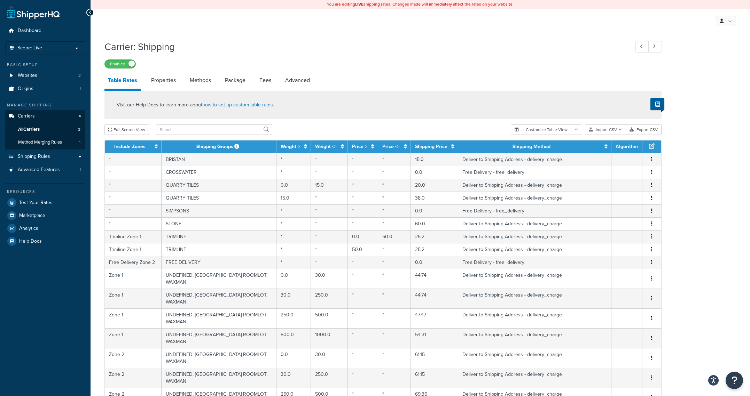
click at [386, 48] on h1 "Carrier: Shipping" at bounding box center [363, 47] width 518 height 14
click at [374, 45] on h1 "Carrier: Shipping" at bounding box center [363, 47] width 518 height 14
drag, startPoint x: 168, startPoint y: 81, endPoint x: 193, endPoint y: 77, distance: 25.0
click at [168, 81] on link "Properties" at bounding box center [164, 80] width 32 height 17
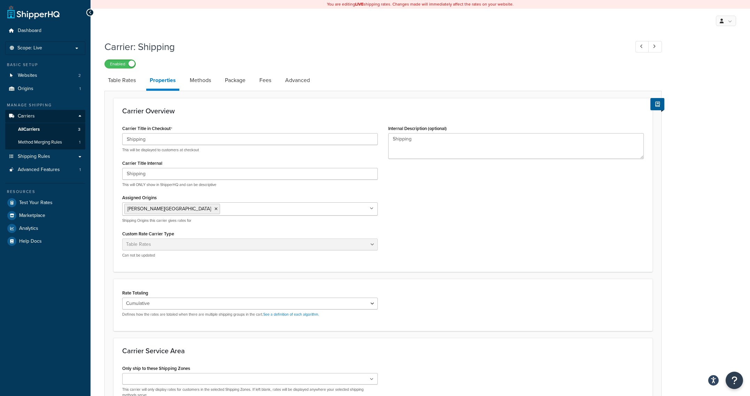
click at [410, 58] on div "Carrier: Shipping Enabled" at bounding box center [382, 53] width 557 height 32
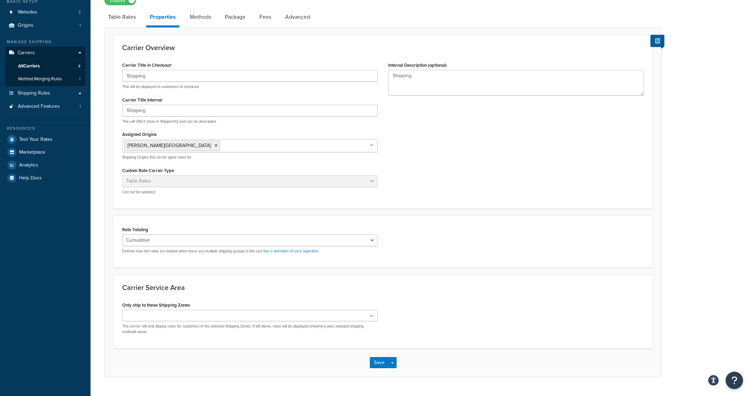
scroll to position [80, 0]
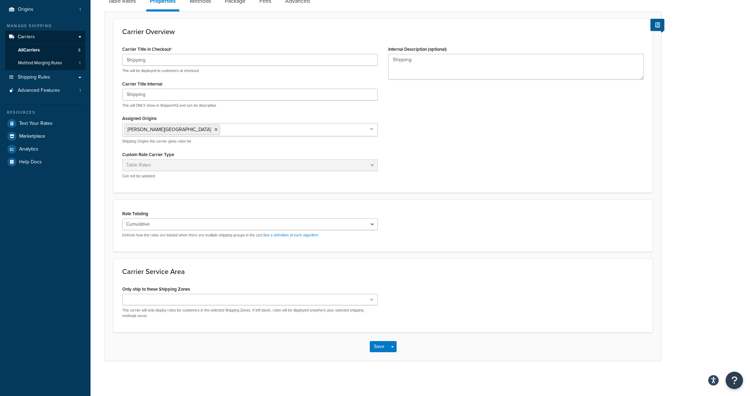
click at [528, 145] on div "Carrier Title in Checkout Shipping This will be displayed to customers at check…" at bounding box center [383, 114] width 532 height 140
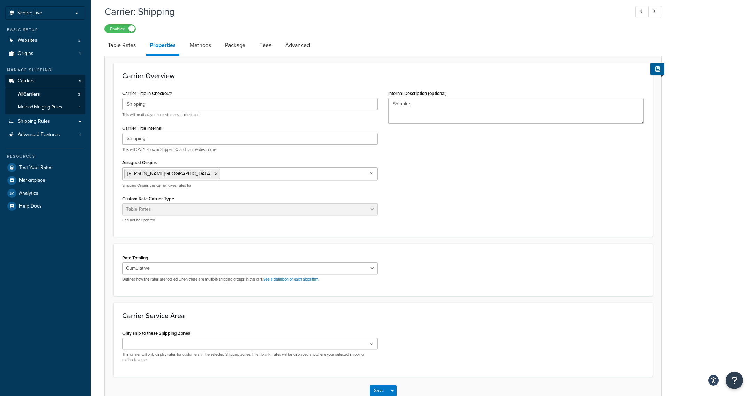
scroll to position [0, 0]
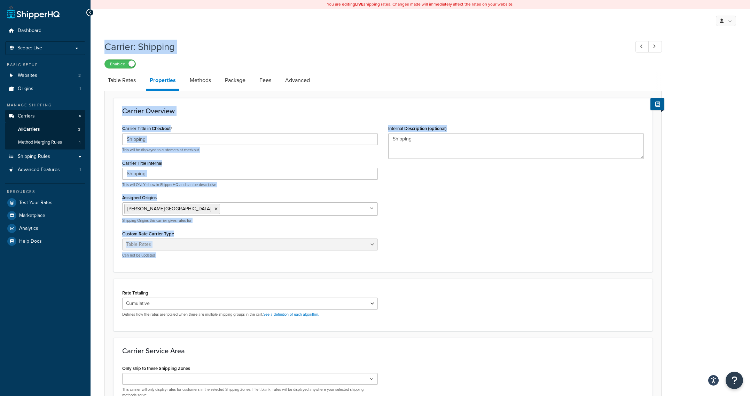
drag, startPoint x: 567, startPoint y: 182, endPoint x: 396, endPoint y: 38, distance: 223.3
click at [396, 38] on div "Carrier: Shipping Enabled Table Rates Properties Methods Package Fees Advanced …" at bounding box center [382, 239] width 557 height 404
drag, startPoint x: 396, startPoint y: 38, endPoint x: 239, endPoint y: 103, distance: 169.6
click at [396, 39] on div "Carrier: Shipping Enabled" at bounding box center [382, 53] width 557 height 32
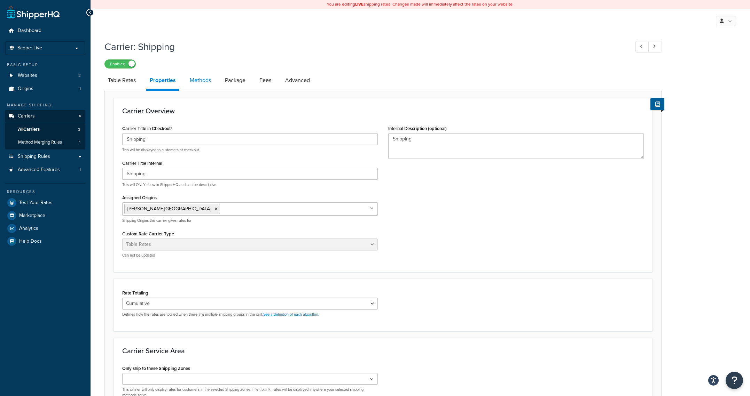
click at [196, 85] on link "Methods" at bounding box center [200, 80] width 28 height 17
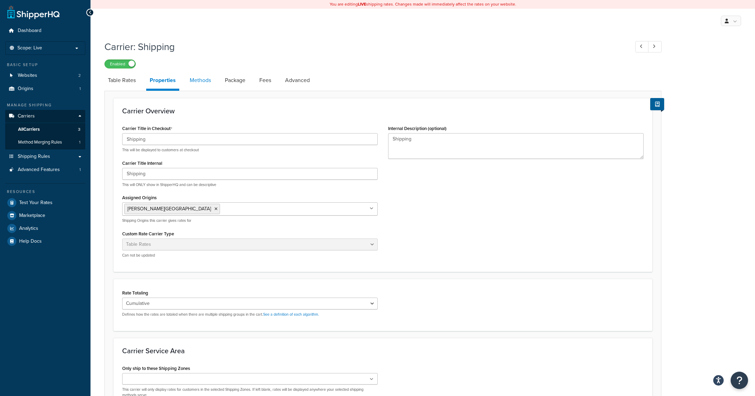
select select "25"
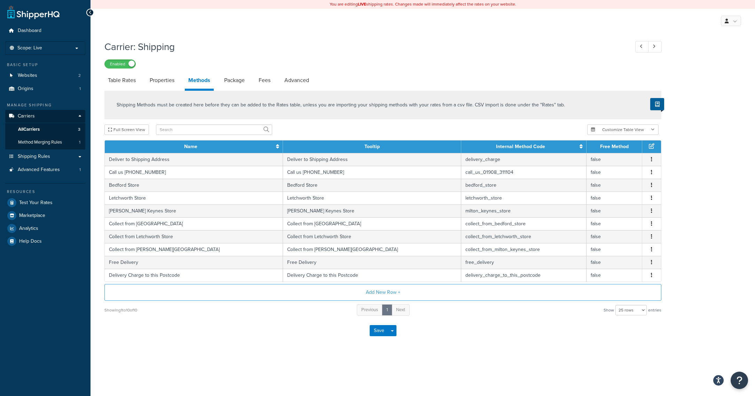
click at [471, 339] on div "Save Save Dropdown Save and Edit" at bounding box center [382, 331] width 557 height 29
click at [494, 348] on div "Carrier: Shipping Enabled Table Rates Properties Methods Package Fees Advanced …" at bounding box center [422, 200] width 664 height 326
click at [476, 347] on div "Carrier: Shipping Enabled Table Rates Properties Methods Package Fees Advanced …" at bounding box center [422, 200] width 664 height 326
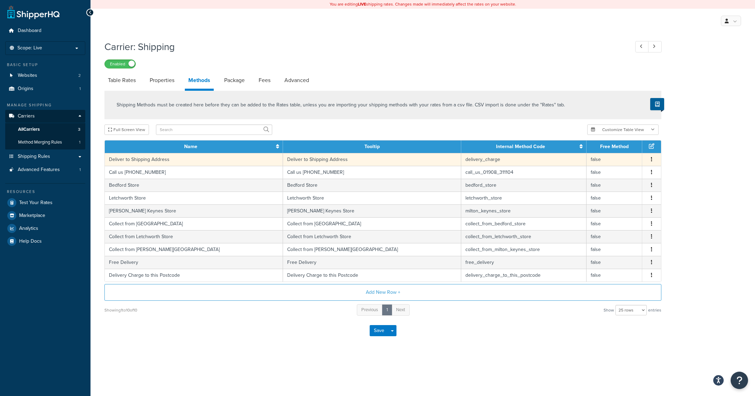
click at [654, 160] on button "button" at bounding box center [652, 160] width 6 height 8
drag, startPoint x: 529, startPoint y: 362, endPoint x: 536, endPoint y: 363, distance: 7.4
click at [529, 362] on div "Carrier: Shipping Enabled Table Rates Properties Methods Package Fees Advanced …" at bounding box center [422, 200] width 664 height 326
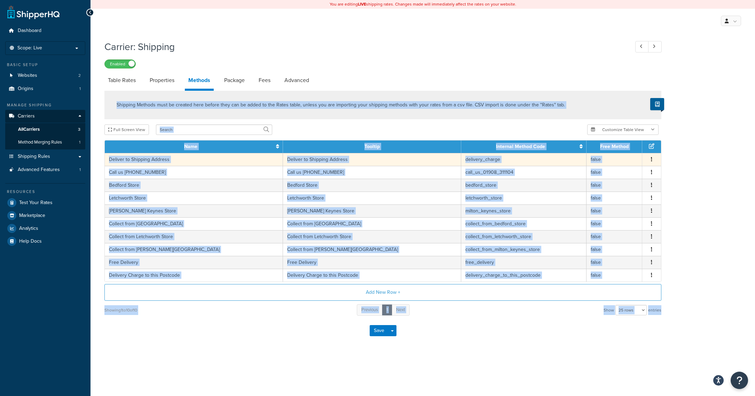
drag, startPoint x: 574, startPoint y: 364, endPoint x: 401, endPoint y: 46, distance: 361.5
click at [390, 45] on div "You are editing LIVE shipping rates. Changes made will immediately affect the r…" at bounding box center [422, 198] width 664 height 396
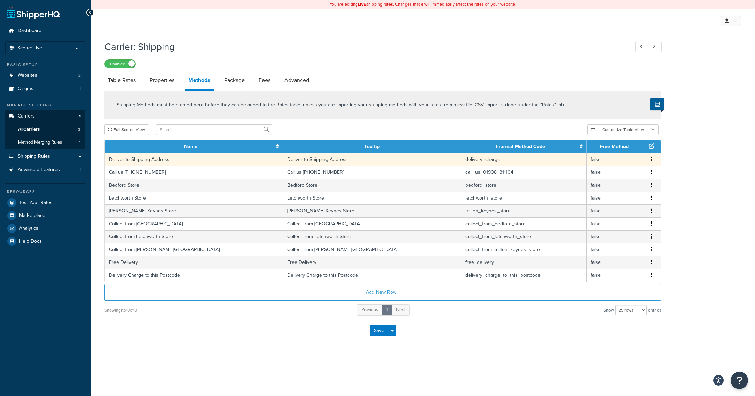
drag, startPoint x: 433, startPoint y: 48, endPoint x: 440, endPoint y: 36, distance: 13.9
click at [434, 48] on h1 "Carrier: Shipping" at bounding box center [363, 47] width 518 height 14
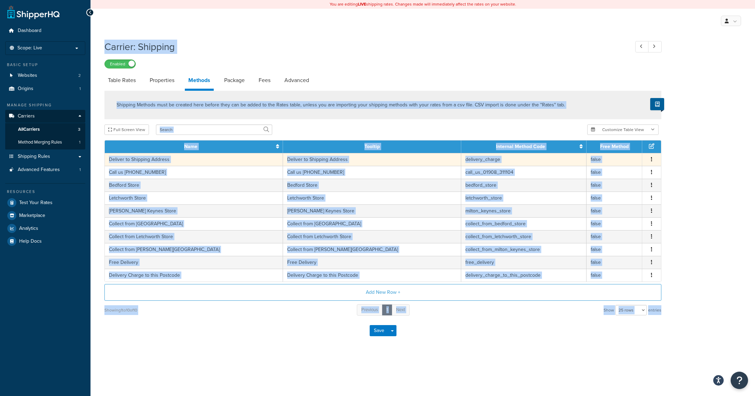
drag, startPoint x: 440, startPoint y: 36, endPoint x: 533, endPoint y: 349, distance: 326.7
click at [532, 348] on div "You are editing LIVE shipping rates. Changes made will immediately affect the r…" at bounding box center [422, 198] width 664 height 396
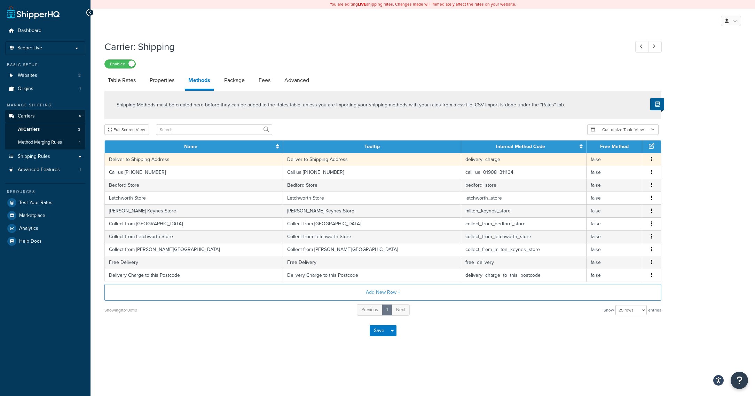
drag, startPoint x: 533, startPoint y: 349, endPoint x: 569, endPoint y: 359, distance: 38.3
click at [536, 350] on div "Carrier: Shipping Enabled Table Rates Properties Methods Package Fees Advanced …" at bounding box center [422, 200] width 664 height 326
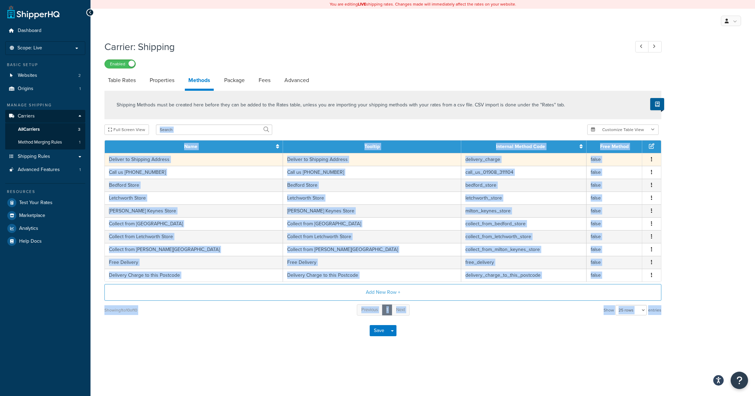
drag, startPoint x: 555, startPoint y: 293, endPoint x: 521, endPoint y: 110, distance: 186.0
click at [521, 111] on div "Carrier: Shipping Enabled Table Rates Properties Methods Package Fees Advanced …" at bounding box center [422, 200] width 664 height 326
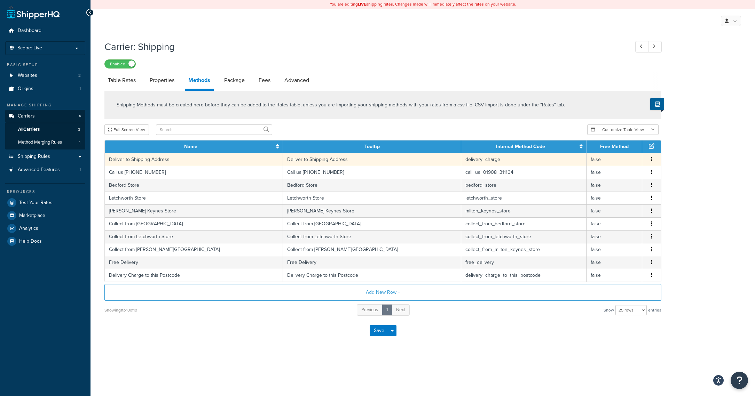
click at [463, 47] on h1 "Carrier: Shipping" at bounding box center [363, 47] width 518 height 14
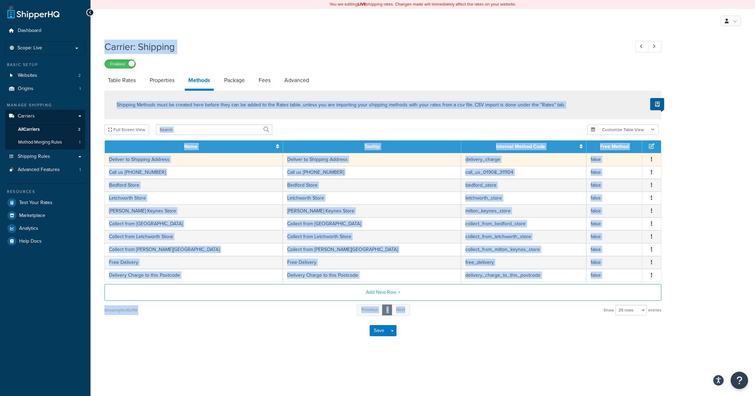
drag, startPoint x: 496, startPoint y: 166, endPoint x: 575, endPoint y: 325, distance: 178.2
click at [564, 319] on div "You are editing LIVE shipping rates. Changes made will immediately affect the r…" at bounding box center [422, 198] width 664 height 396
drag, startPoint x: 575, startPoint y: 325, endPoint x: 567, endPoint y: 311, distance: 16.7
click at [575, 325] on div "Save Save Dropdown Save and Edit" at bounding box center [382, 331] width 557 height 29
drag, startPoint x: 519, startPoint y: 351, endPoint x: 404, endPoint y: 57, distance: 315.9
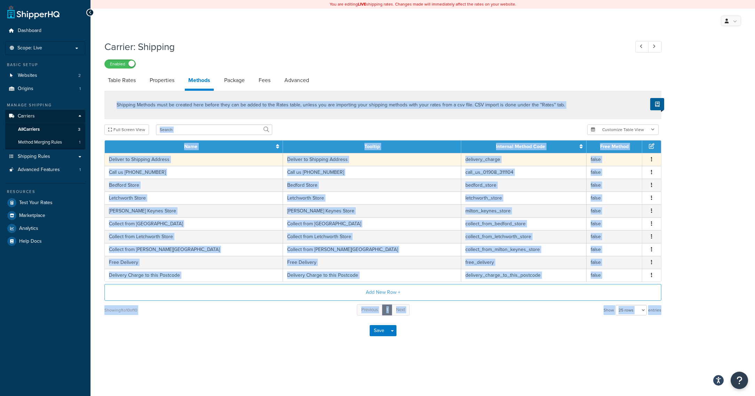
click at [402, 56] on div "Carrier: Shipping Enabled Table Rates Properties Methods Package Fees Advanced …" at bounding box center [422, 200] width 664 height 326
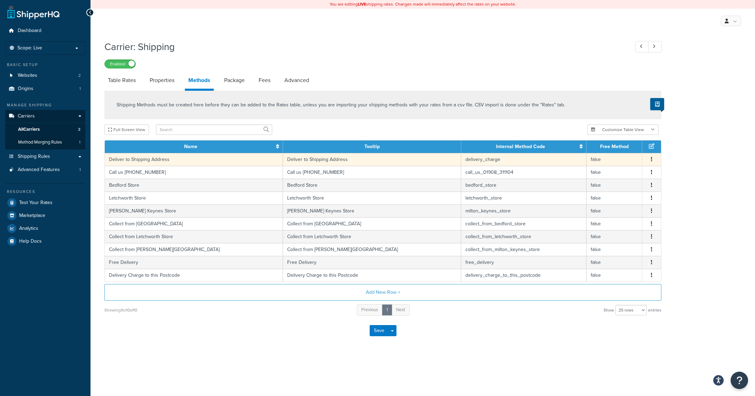
drag, startPoint x: 438, startPoint y: 51, endPoint x: 434, endPoint y: 49, distance: 4.4
click at [438, 51] on h1 "Carrier: Shipping" at bounding box center [363, 47] width 518 height 14
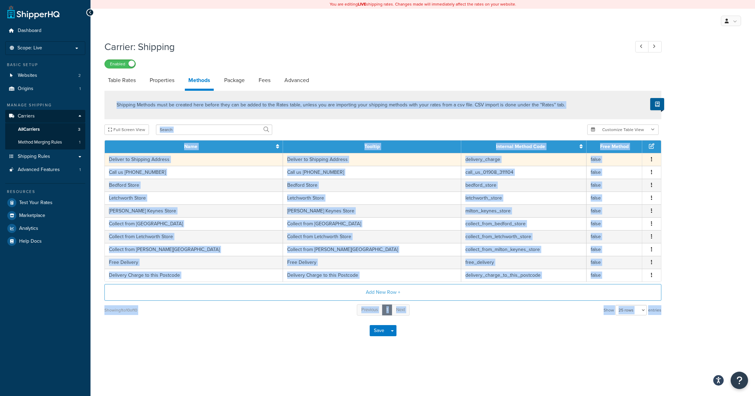
drag, startPoint x: 438, startPoint y: 82, endPoint x: 551, endPoint y: 340, distance: 281.0
click at [551, 340] on div "Carrier: Shipping Enabled Table Rates Properties Methods Package Fees Advanced …" at bounding box center [382, 191] width 557 height 309
drag, startPoint x: 551, startPoint y: 340, endPoint x: 558, endPoint y: 339, distance: 6.7
click at [551, 340] on div "Save Save Dropdown Save and Edit" at bounding box center [382, 331] width 557 height 29
drag, startPoint x: 558, startPoint y: 339, endPoint x: 402, endPoint y: 61, distance: 318.5
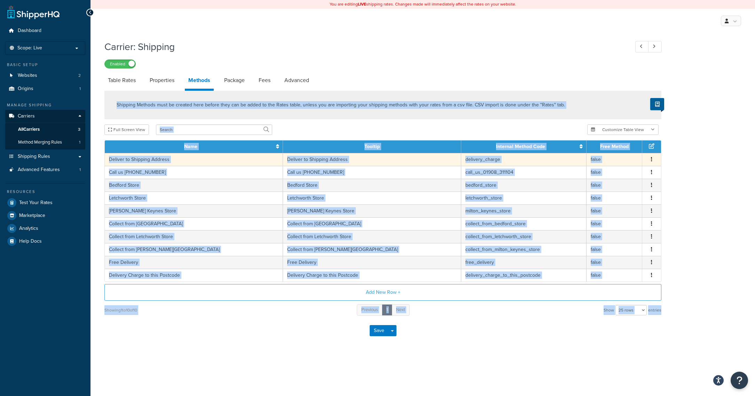
click at [391, 67] on div "Carrier: Shipping Enabled Table Rates Properties Methods Package Fees Advanced …" at bounding box center [382, 191] width 557 height 309
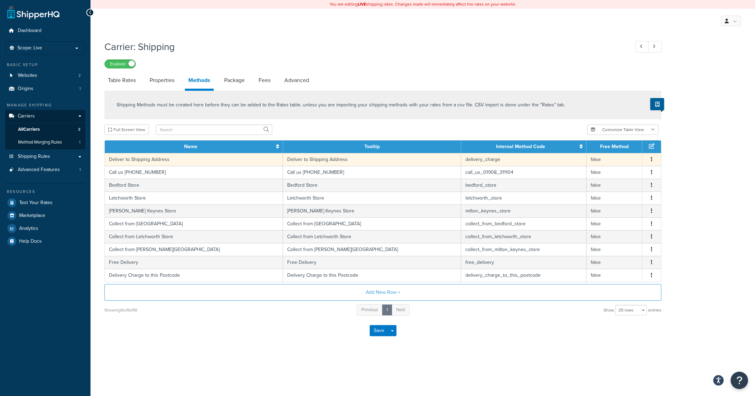
drag, startPoint x: 416, startPoint y: 55, endPoint x: 380, endPoint y: 13, distance: 55.4
click at [416, 55] on div "Carrier: Shipping Enabled" at bounding box center [382, 53] width 557 height 32
click at [570, 62] on div "Enabled" at bounding box center [382, 64] width 557 height 10
click at [224, 76] on link "Package" at bounding box center [234, 80] width 27 height 17
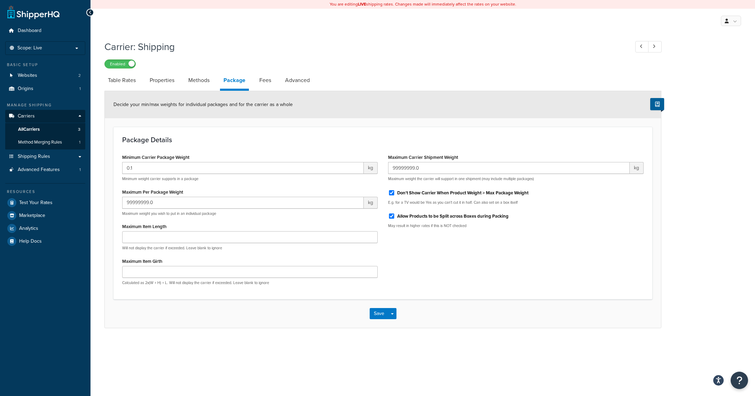
click at [477, 47] on h1 "Carrier: Shipping" at bounding box center [363, 47] width 518 height 14
click at [264, 84] on link "Fees" at bounding box center [265, 80] width 19 height 17
select select "AFTER"
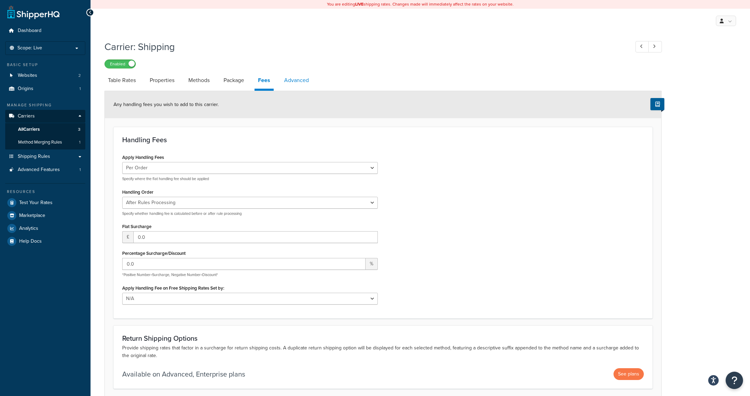
click at [308, 81] on link "Advanced" at bounding box center [297, 80] width 32 height 17
select select "false"
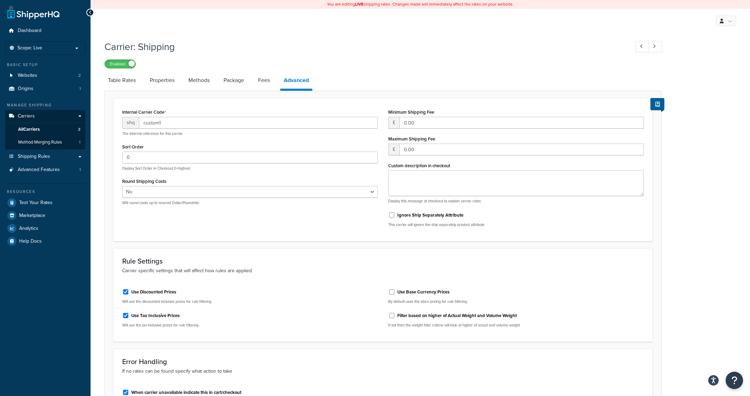
click at [371, 42] on h1 "Carrier: Shipping" at bounding box center [363, 47] width 518 height 14
click at [319, 33] on div "You are editing LIVE shipping rates. Changes made will immediately affect the r…" at bounding box center [419, 262] width 659 height 524
click at [38, 157] on span "Shipping Rules" at bounding box center [34, 157] width 32 height 6
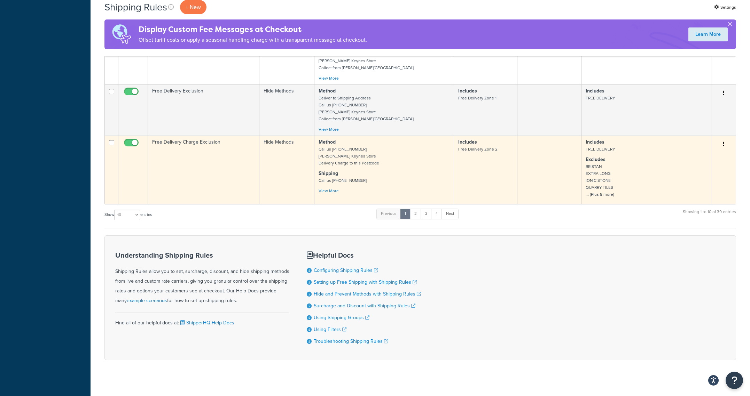
scroll to position [481, 0]
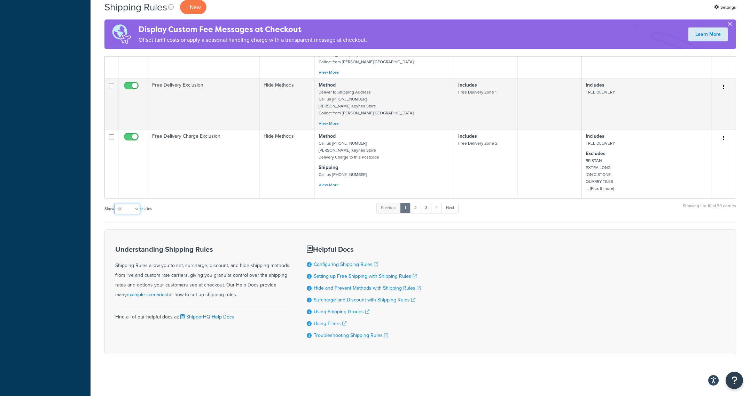
click at [134, 208] on select "10 15 25 50 100 1000" at bounding box center [127, 209] width 26 height 10
select select "100"
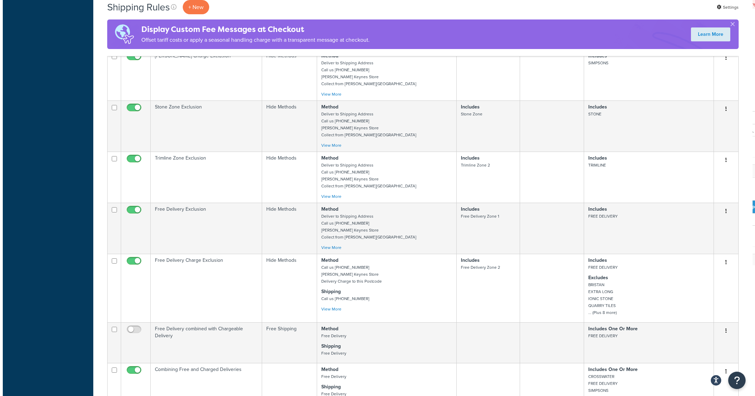
scroll to position [0, 0]
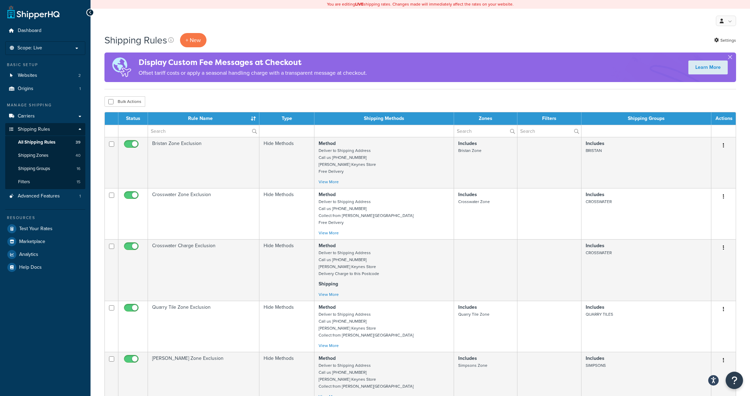
click at [550, 32] on div "My Profile Billing Global Settings Contact Us Logout" at bounding box center [419, 21] width 659 height 24
click at [43, 162] on link "Shipping Zones 40" at bounding box center [45, 155] width 80 height 13
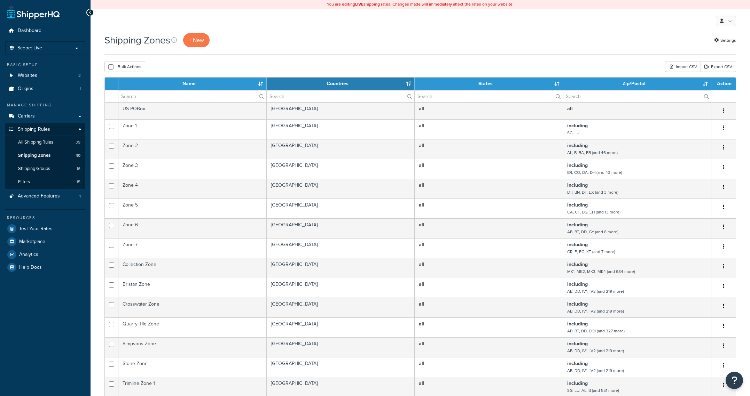
select select "15"
click at [46, 174] on link "Shipping Groups 16" at bounding box center [45, 169] width 80 height 13
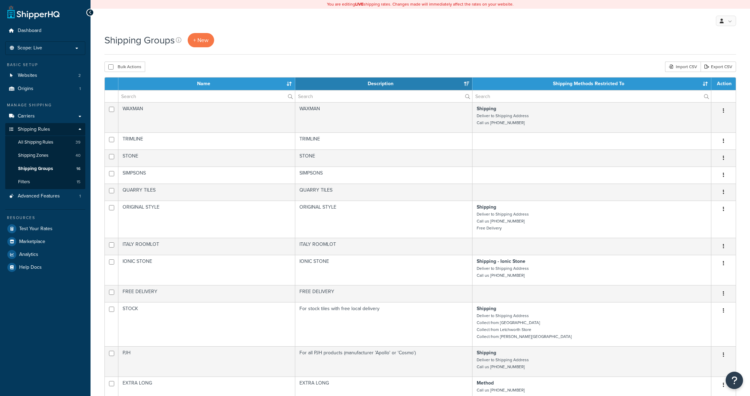
select select "15"
click at [560, 57] on div "Shipping Groups + New Bulk Actions Duplicate [GEOGRAPHIC_DATA] Import CSV Expor…" at bounding box center [419, 341] width 659 height 617
click at [528, 48] on div "Shipping Groups + New" at bounding box center [419, 44] width 631 height 22
click at [49, 186] on link "Filters 15" at bounding box center [45, 182] width 80 height 13
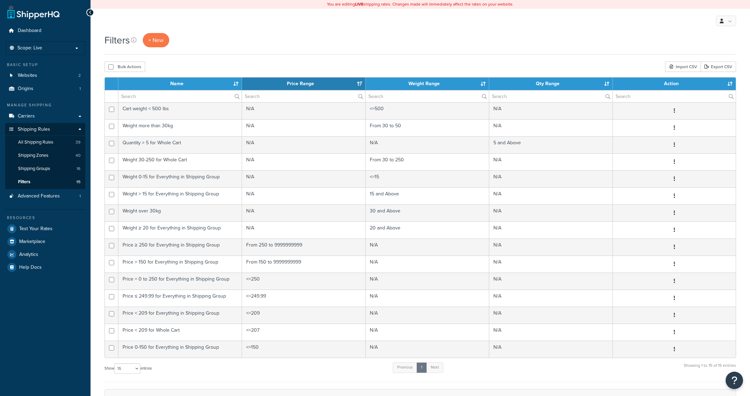
select select "15"
click at [463, 31] on div "My Profile Billing Global Settings Contact Us Logout" at bounding box center [419, 21] width 659 height 24
click at [429, 31] on div "My Profile Billing Global Settings Contact Us Logout" at bounding box center [419, 21] width 659 height 24
click at [36, 195] on span "Advanced Features" at bounding box center [39, 197] width 42 height 6
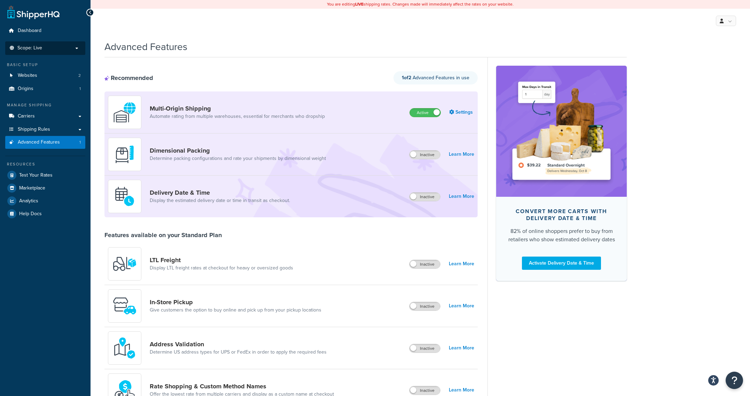
click at [71, 49] on p "Scope: Live" at bounding box center [45, 48] width 74 height 6
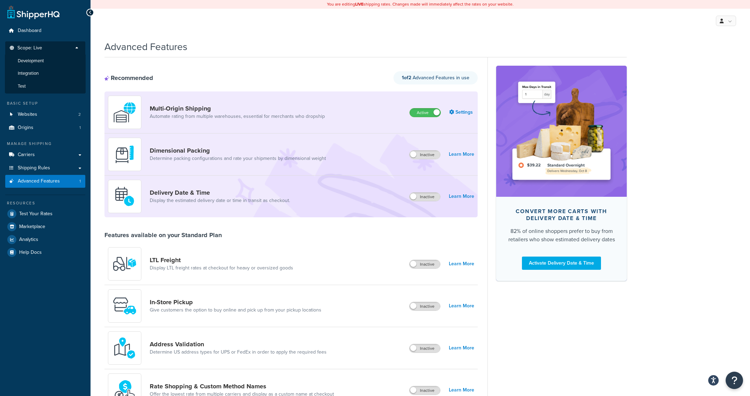
drag, startPoint x: 271, startPoint y: 50, endPoint x: 424, endPoint y: 6, distance: 159.1
click at [271, 50] on div "Advanced Features" at bounding box center [365, 45] width 522 height 17
click at [31, 74] on span "Integration" at bounding box center [28, 74] width 21 height 6
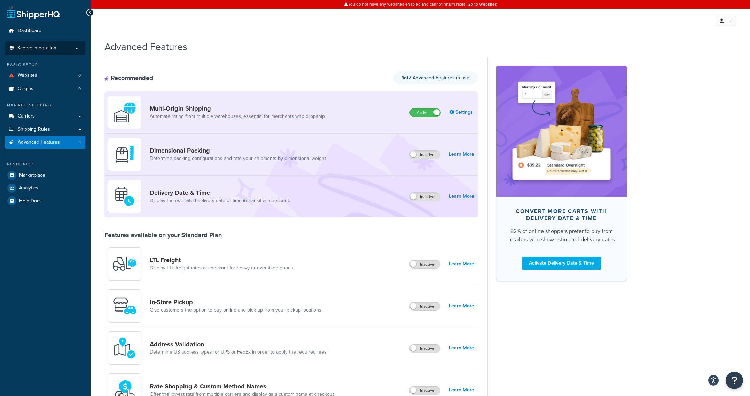
click at [67, 51] on p "Scope: Integration" at bounding box center [45, 48] width 74 height 6
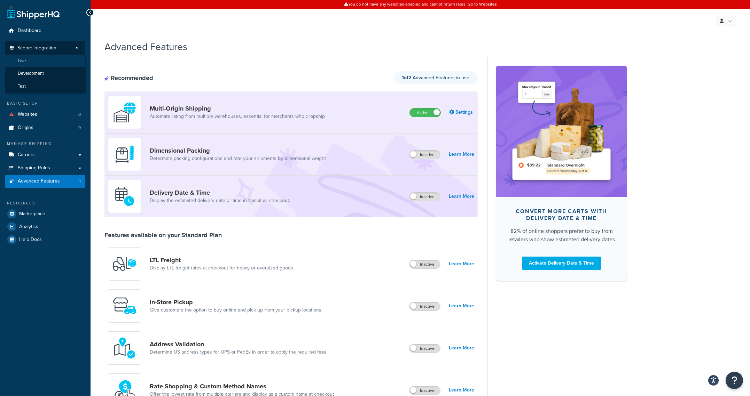
click at [38, 64] on li "Live" at bounding box center [45, 61] width 81 height 13
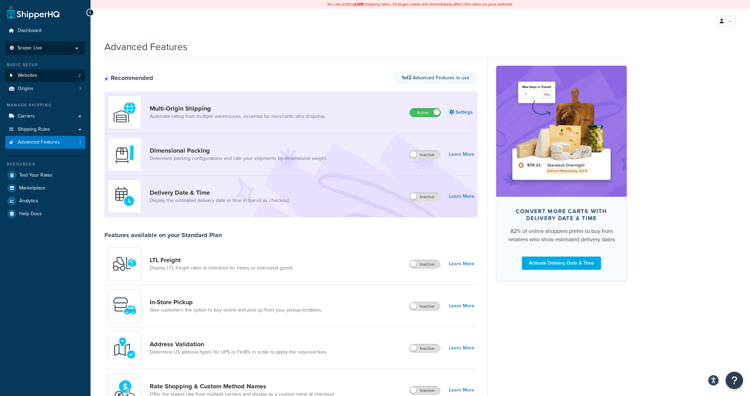
click at [232, 55] on div "Advanced Features Recommended 1 of 2 Advanced Features in use Multi-Origin Ship…" at bounding box center [365, 380] width 522 height 686
click at [56, 111] on link "Carriers" at bounding box center [45, 116] width 80 height 13
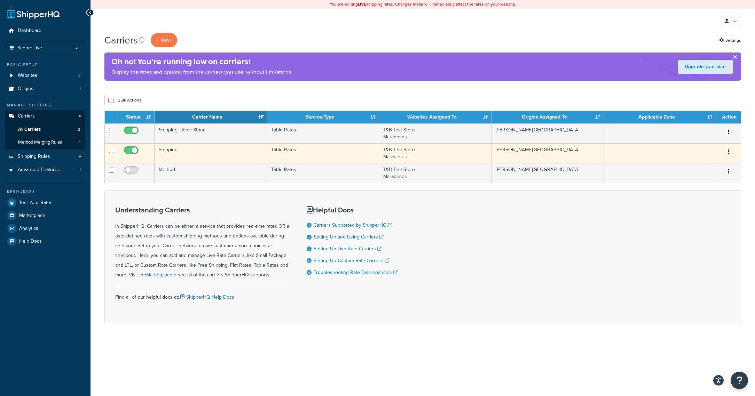
click at [731, 152] on button "button" at bounding box center [729, 152] width 10 height 11
click at [703, 170] on link "Edit" at bounding box center [699, 166] width 55 height 14
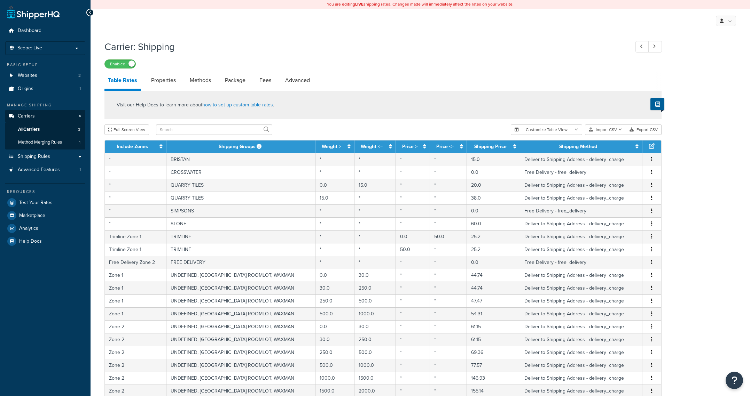
select select "25"
click at [337, 66] on div "Enabled" at bounding box center [382, 64] width 557 height 10
drag, startPoint x: 277, startPoint y: 87, endPoint x: 296, endPoint y: 76, distance: 22.4
click at [277, 86] on li "Fees" at bounding box center [269, 80] width 26 height 17
click at [297, 76] on link "Advanced" at bounding box center [298, 80] width 32 height 17
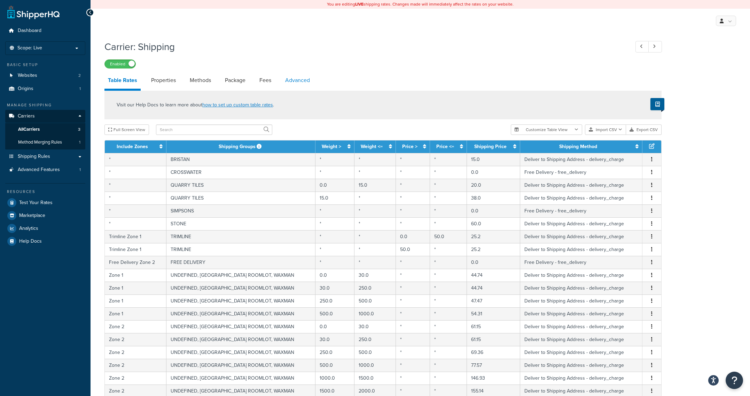
select select "false"
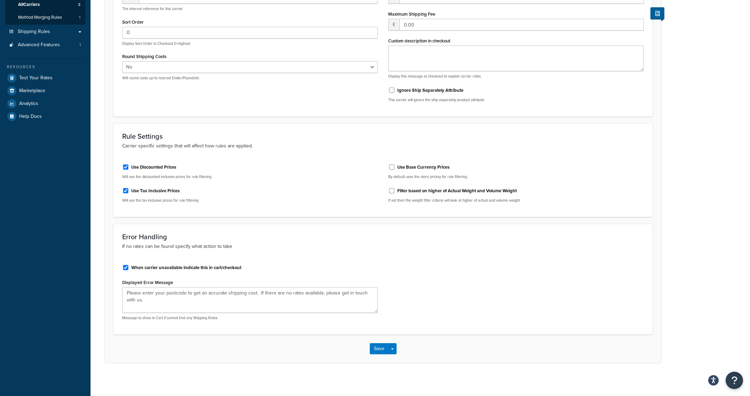
scroll to position [128, 0]
click at [425, 312] on div "When carrier unavailable indicate this in cart/checkout Displayed Error Message…" at bounding box center [383, 290] width 532 height 67
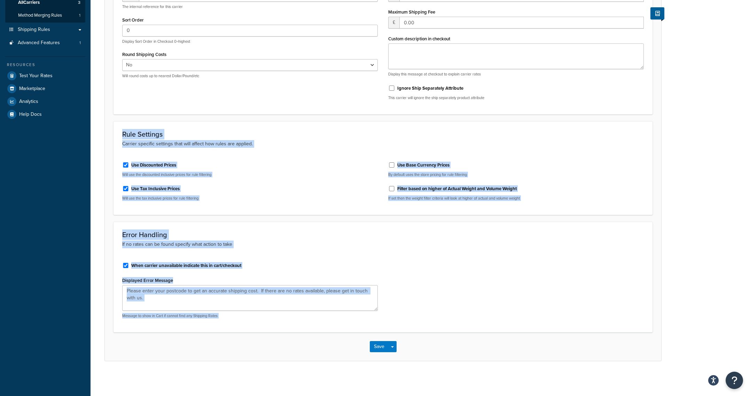
drag, startPoint x: 398, startPoint y: 276, endPoint x: 133, endPoint y: 107, distance: 314.6
click at [132, 107] on form "Internal Carrier Code shq custom1 The internal reference for this carrier Sort …" at bounding box center [383, 166] width 556 height 390
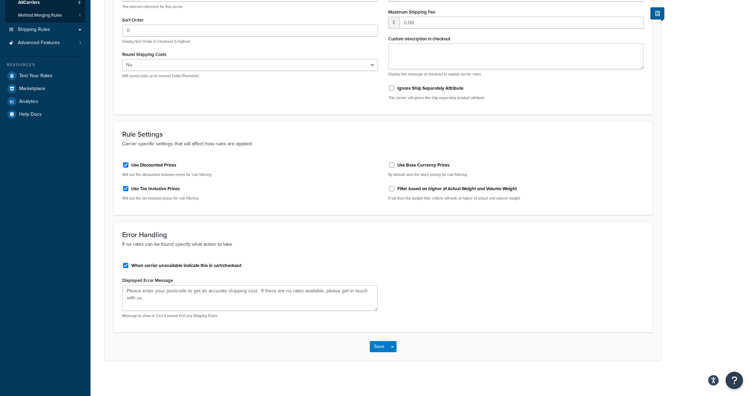
click at [529, 331] on div "Error Handling If no rates can be found specify what action to take When carrie…" at bounding box center [382, 277] width 539 height 111
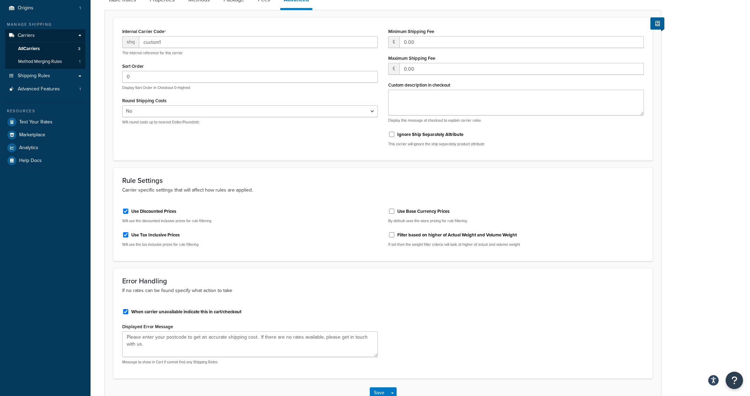
scroll to position [0, 0]
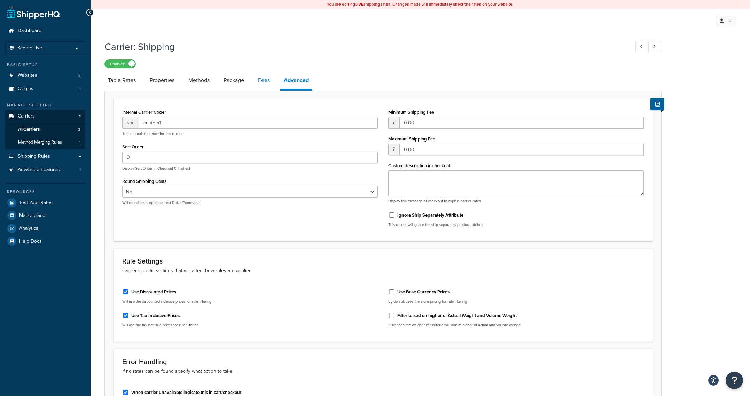
drag, startPoint x: 269, startPoint y: 80, endPoint x: 260, endPoint y: 79, distance: 8.8
click at [269, 80] on link "Fees" at bounding box center [263, 80] width 19 height 17
select select "AFTER"
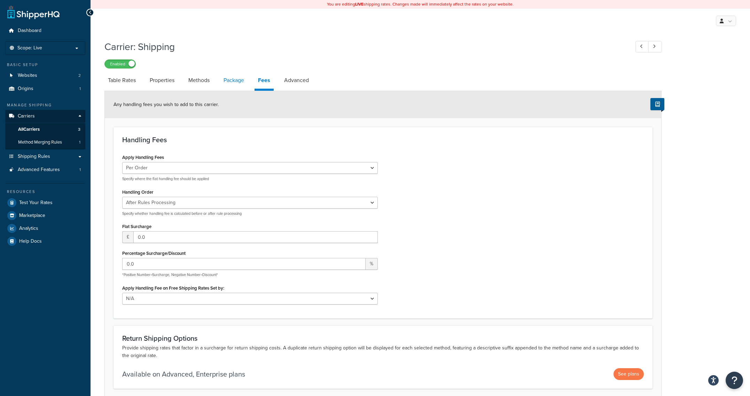
click at [238, 78] on link "Package" at bounding box center [233, 80] width 27 height 17
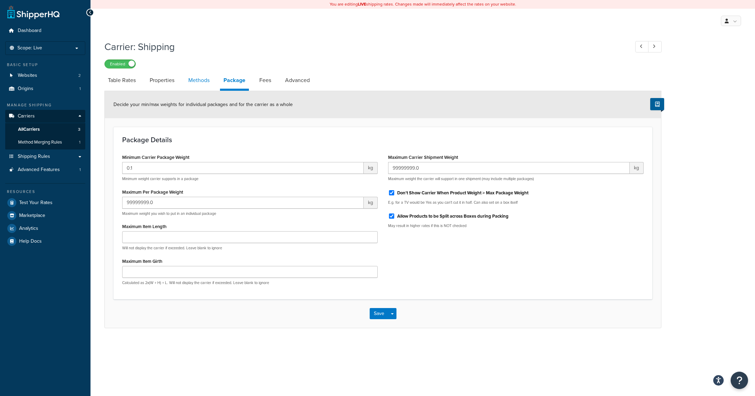
click at [196, 78] on link "Methods" at bounding box center [199, 80] width 28 height 17
select select "25"
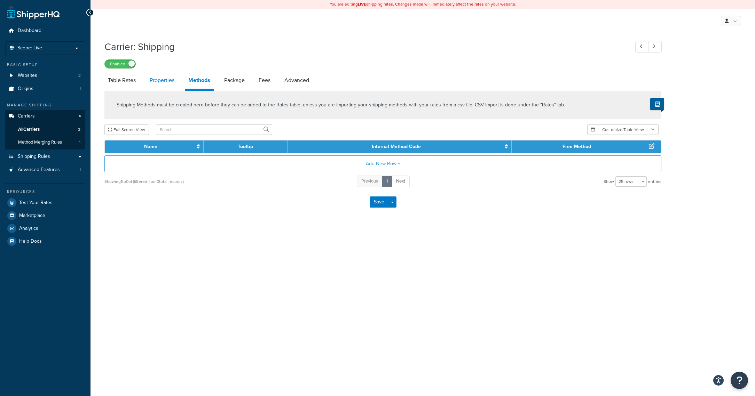
click at [152, 81] on link "Properties" at bounding box center [162, 80] width 32 height 17
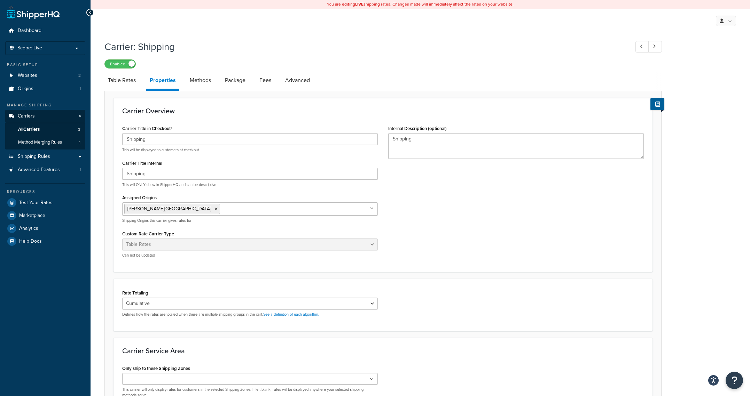
click at [175, 77] on link "Properties" at bounding box center [162, 81] width 33 height 19
click at [190, 77] on link "Methods" at bounding box center [200, 80] width 28 height 17
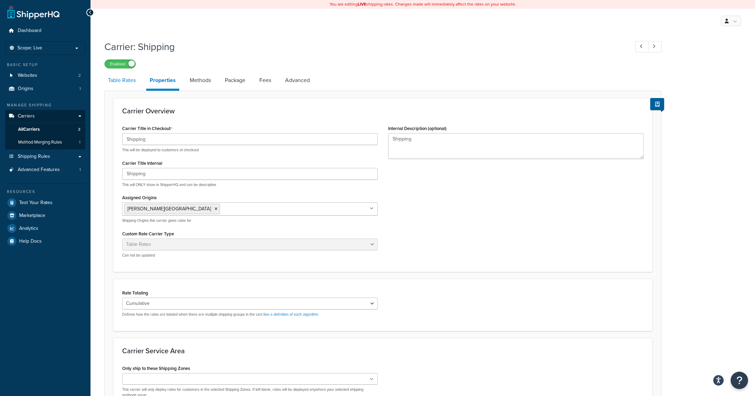
select select "25"
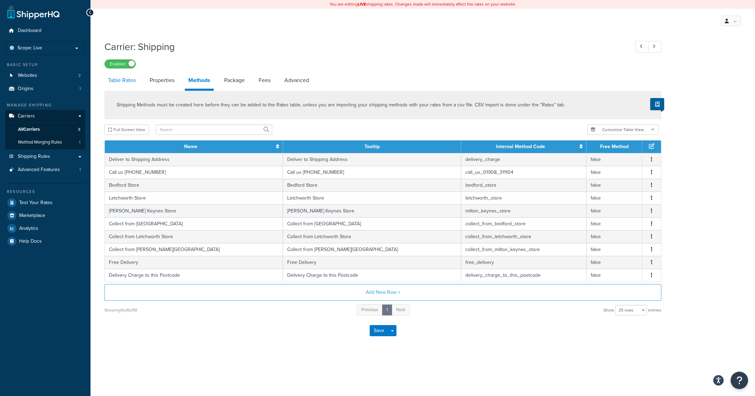
click at [115, 80] on link "Table Rates" at bounding box center [121, 80] width 35 height 17
select select "25"
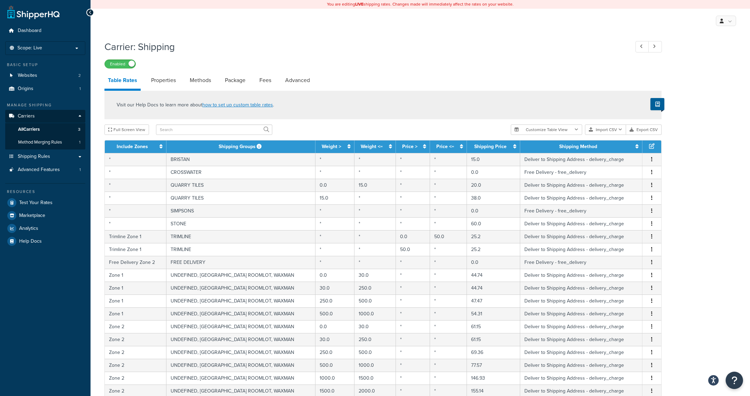
click at [259, 41] on h1 "Carrier: Shipping" at bounding box center [363, 47] width 518 height 14
click at [56, 174] on link "Advanced Features 1" at bounding box center [45, 170] width 80 height 13
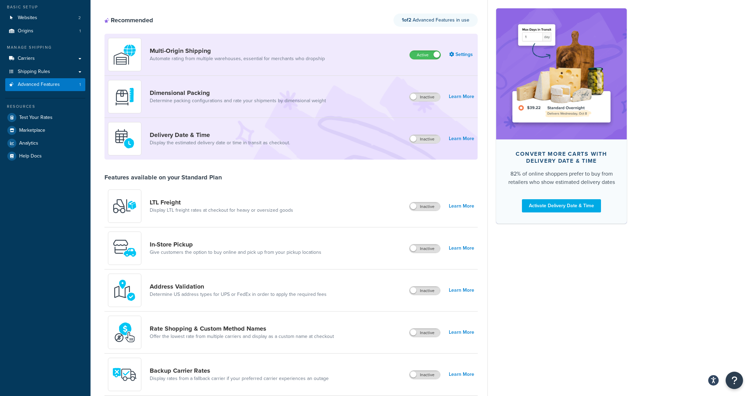
scroll to position [3, 0]
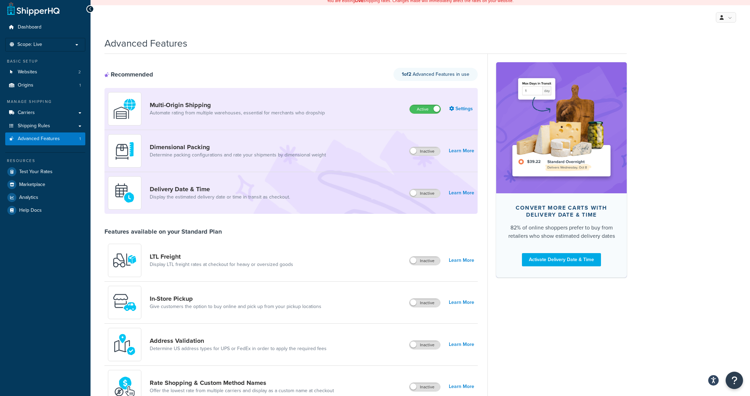
click at [573, 306] on div "Convert more carts with delivery date & time 82% of online shoppers prefer to b…" at bounding box center [556, 387] width 139 height 666
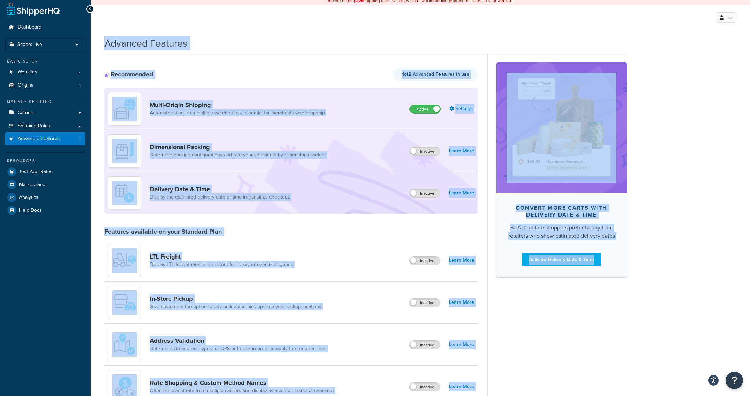
drag, startPoint x: 610, startPoint y: 336, endPoint x: 306, endPoint y: 11, distance: 445.5
click at [305, 9] on div "You are editing LIVE shipping rates. Changes made will immediately affect the r…" at bounding box center [419, 376] width 659 height 758
click at [328, 46] on div "Advanced Features" at bounding box center [365, 41] width 522 height 17
drag, startPoint x: 294, startPoint y: 31, endPoint x: 571, endPoint y: 342, distance: 415.9
click at [567, 337] on div "You are editing LIVE shipping rates. Changes made will immediately affect the r…" at bounding box center [419, 376] width 659 height 758
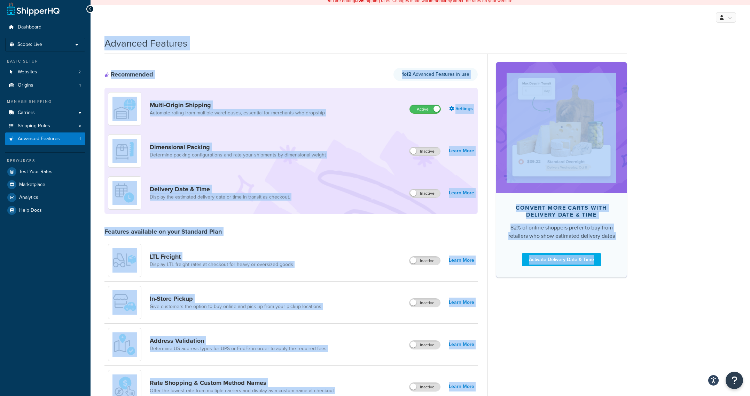
click at [571, 342] on div "Convert more carts with delivery date & time 82% of online shoppers prefer to b…" at bounding box center [556, 387] width 139 height 666
drag, startPoint x: 573, startPoint y: 341, endPoint x: 321, endPoint y: 48, distance: 386.5
click at [321, 48] on div "Advanced Features Recommended 1 of 2 Advanced Features in use Multi-Origin Ship…" at bounding box center [365, 376] width 522 height 686
drag, startPoint x: 321, startPoint y: 48, endPoint x: 303, endPoint y: 42, distance: 19.4
click at [320, 48] on div "Advanced Features" at bounding box center [365, 41] width 522 height 17
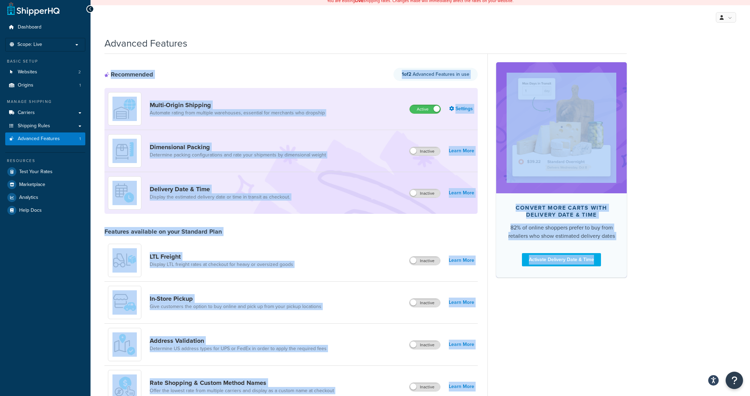
drag, startPoint x: 297, startPoint y: 41, endPoint x: 557, endPoint y: 306, distance: 371.4
click at [546, 299] on div "Advanced Features Recommended 1 of 2 Advanced Features in use Multi-Origin Ship…" at bounding box center [365, 376] width 522 height 686
click at [568, 311] on div "Convert more carts with delivery date & time 82% of online shoppers prefer to b…" at bounding box center [556, 387] width 139 height 666
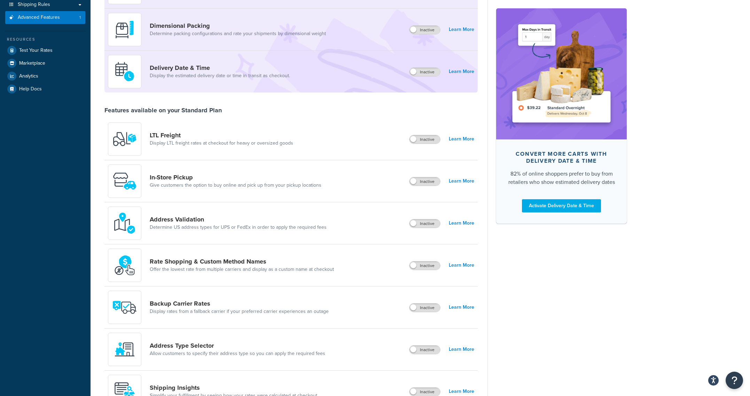
scroll to position [0, 0]
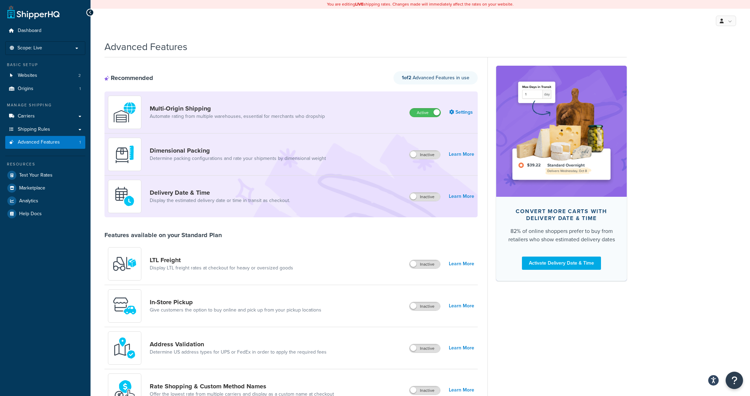
click at [36, 14] on link at bounding box center [33, 12] width 52 height 14
click at [49, 11] on link at bounding box center [33, 12] width 52 height 14
click at [34, 31] on span "Dashboard" at bounding box center [30, 31] width 24 height 6
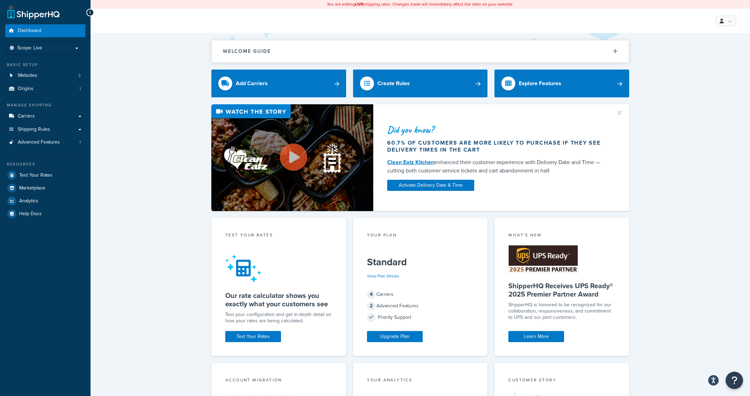
click at [119, 28] on div "My Profile Billing Global Settings Contact Us Logout" at bounding box center [419, 21] width 659 height 24
click at [654, 168] on div "Did you know? 60.7% of customers are more likely to purchase if they see delive…" at bounding box center [419, 157] width 631 height 107
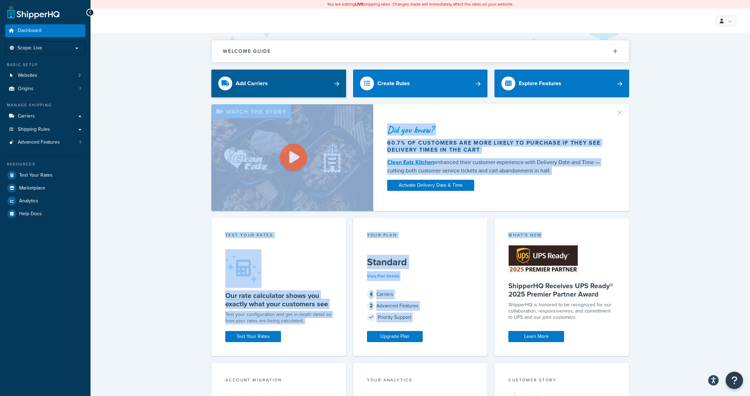
drag, startPoint x: 595, startPoint y: 217, endPoint x: 235, endPoint y: 84, distance: 383.7
click at [270, 98] on div "Welcome Guide ShipperHQ: An Overview Carrier Setup Shipping Rules Overview Comm…" at bounding box center [419, 353] width 659 height 640
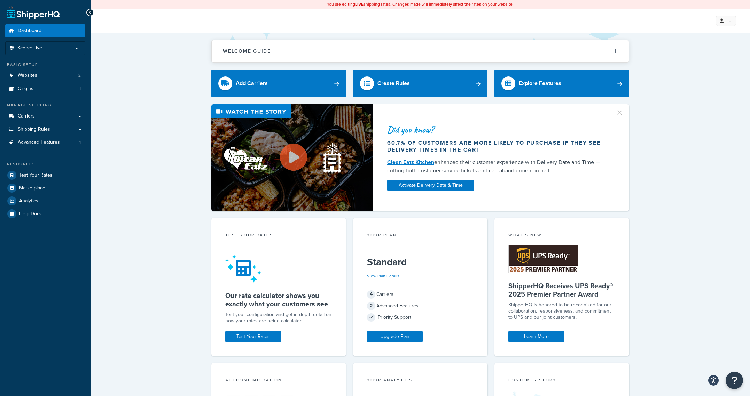
click at [170, 65] on div "Welcome Guide ShipperHQ: An Overview Carrier Setup Shipping Rules Overview Comm…" at bounding box center [419, 353] width 659 height 640
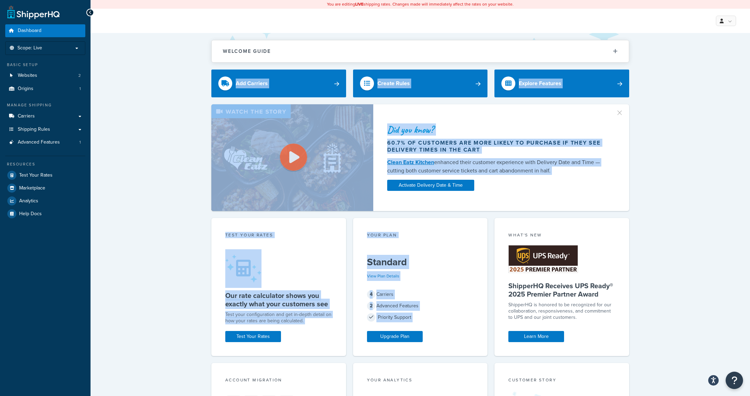
drag, startPoint x: 173, startPoint y: 65, endPoint x: 655, endPoint y: 258, distance: 519.0
click at [616, 243] on div "Welcome Guide ShipperHQ: An Overview Carrier Setup Shipping Rules Overview Comm…" at bounding box center [419, 353] width 659 height 640
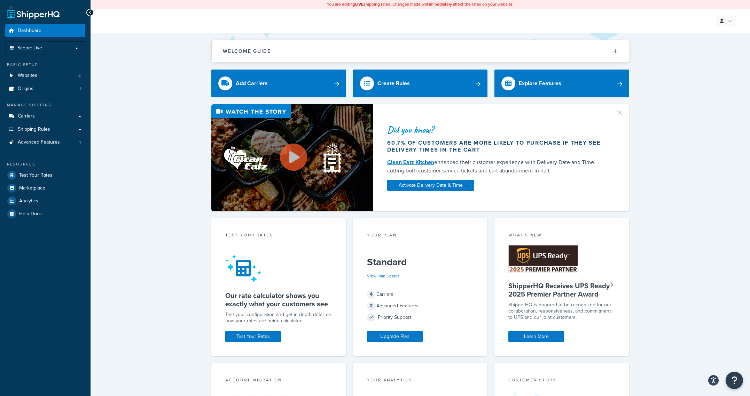
drag, startPoint x: 667, startPoint y: 261, endPoint x: 684, endPoint y: 290, distance: 33.9
click at [667, 261] on div "Welcome Guide ShipperHQ: An Overview Carrier Setup Shipping Rules Overview Comm…" at bounding box center [419, 353] width 659 height 640
drag, startPoint x: 688, startPoint y: 311, endPoint x: 671, endPoint y: 254, distance: 59.6
click at [674, 267] on div "Welcome Guide ShipperHQ: An Overview Carrier Setup Shipping Rules Overview Comm…" at bounding box center [419, 353] width 659 height 640
click at [671, 254] on div "Welcome Guide ShipperHQ: An Overview Carrier Setup Shipping Rules Overview Comm…" at bounding box center [419, 353] width 659 height 640
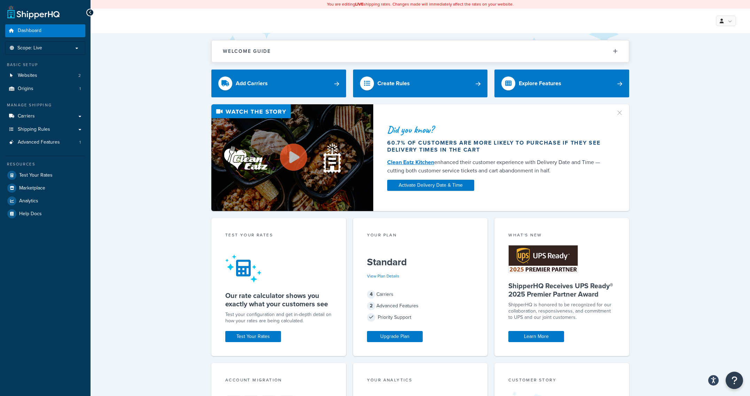
drag, startPoint x: 670, startPoint y: 272, endPoint x: 652, endPoint y: 153, distance: 119.7
click at [652, 155] on div "Welcome Guide ShipperHQ: An Overview Carrier Setup Shipping Rules Overview Comm…" at bounding box center [419, 353] width 659 height 640
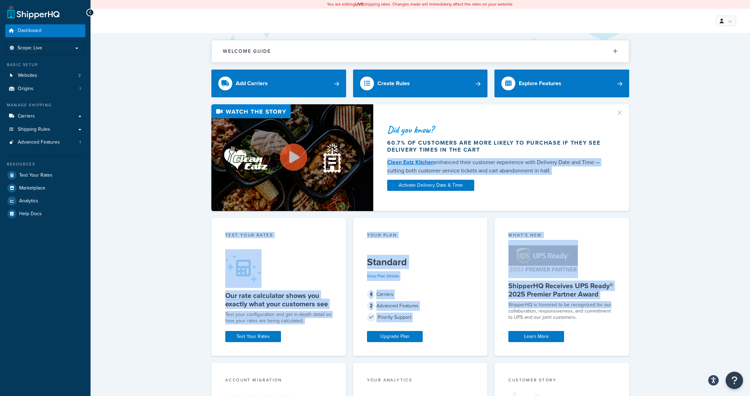
click at [652, 153] on div "Did you know? 60.7% of customers are more likely to purchase if they see delive…" at bounding box center [419, 157] width 631 height 107
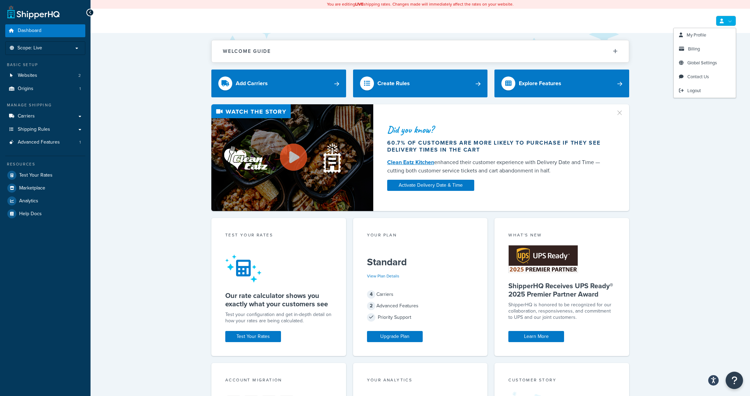
click at [717, 20] on link at bounding box center [726, 21] width 20 height 10
click at [139, 207] on div "Did you know? 60.7% of customers are more likely to purchase if they see delive…" at bounding box center [419, 157] width 631 height 107
click at [113, 191] on div "Did you know? 60.7% of customers are more likely to purchase if they see delive…" at bounding box center [419, 157] width 631 height 107
click at [41, 201] on link "Analytics" at bounding box center [45, 201] width 80 height 13
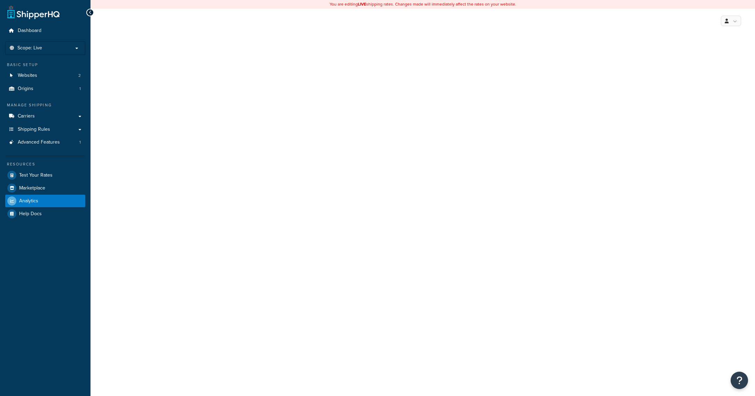
select select "last_7_days"
